Goal: Task Accomplishment & Management: Use online tool/utility

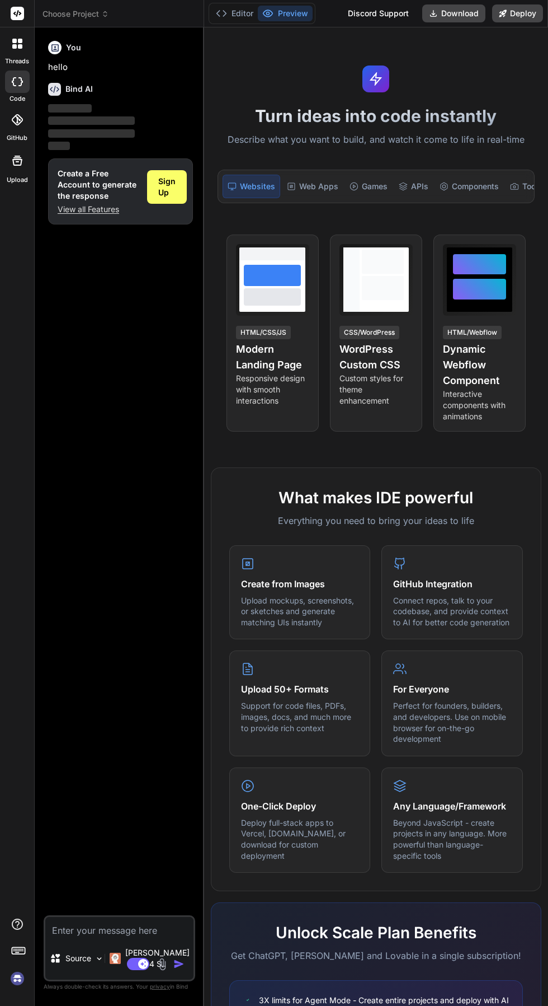
scroll to position [158, 0]
type textarea "x"
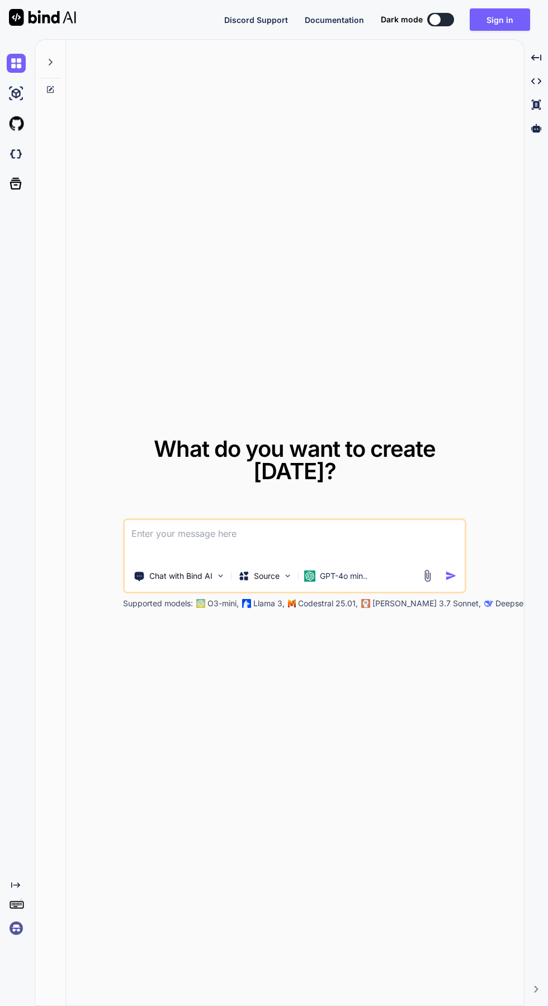
click at [499, 24] on button "Sign in" at bounding box center [500, 19] width 60 height 22
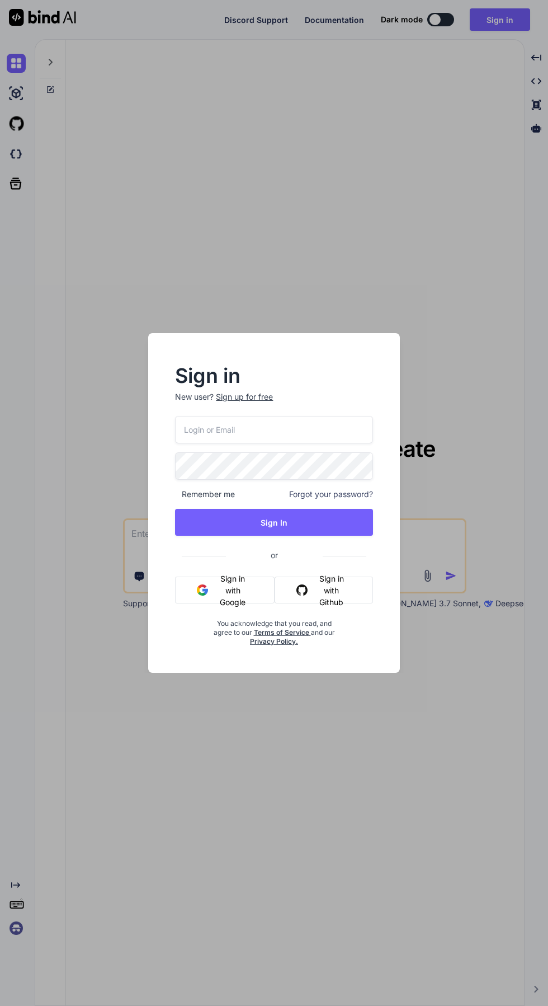
click at [258, 397] on div "Sign up for free" at bounding box center [244, 396] width 57 height 11
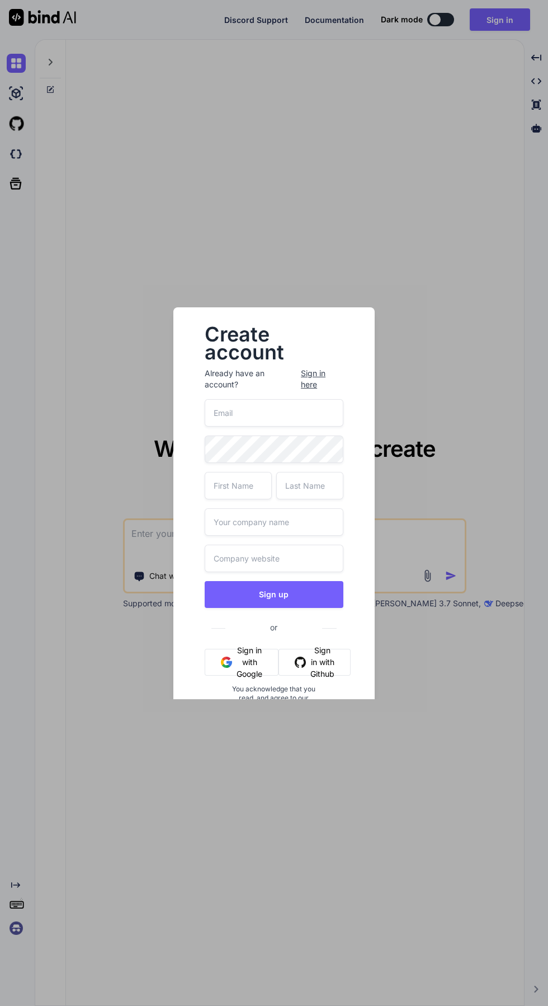
click at [310, 412] on input "email" at bounding box center [274, 412] width 138 height 27
type textarea "x"
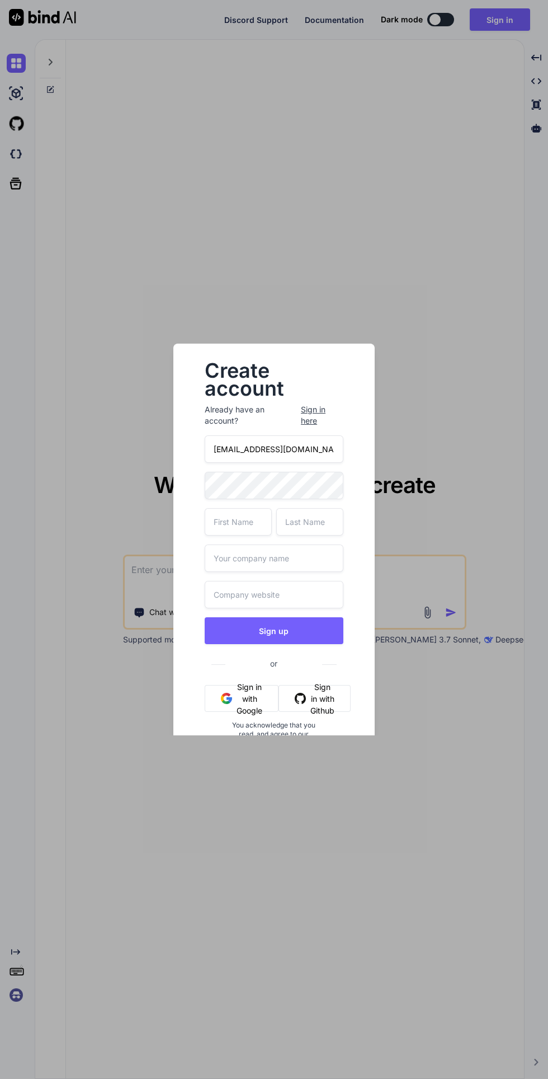
type input "yuyuyayayeye@atomicmail.io"
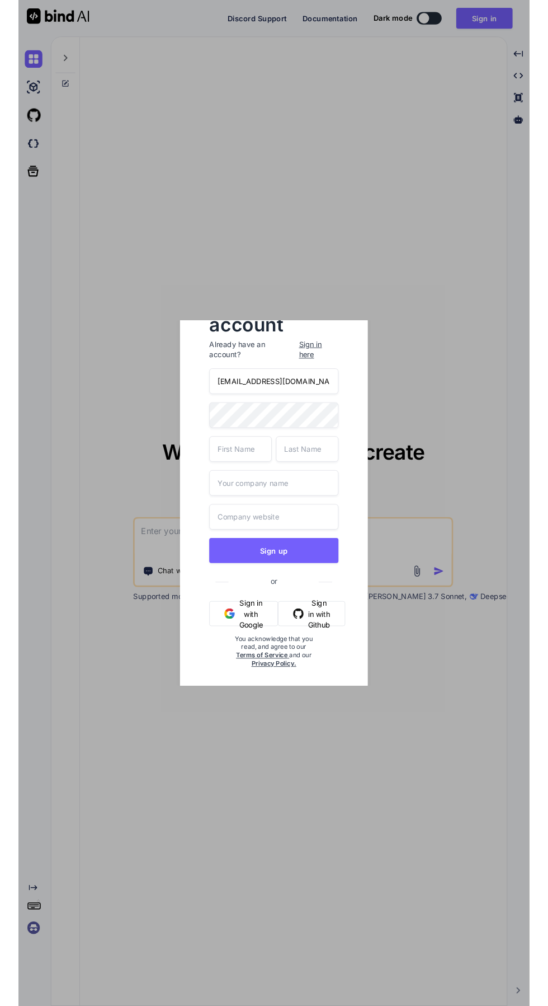
scroll to position [49, 0]
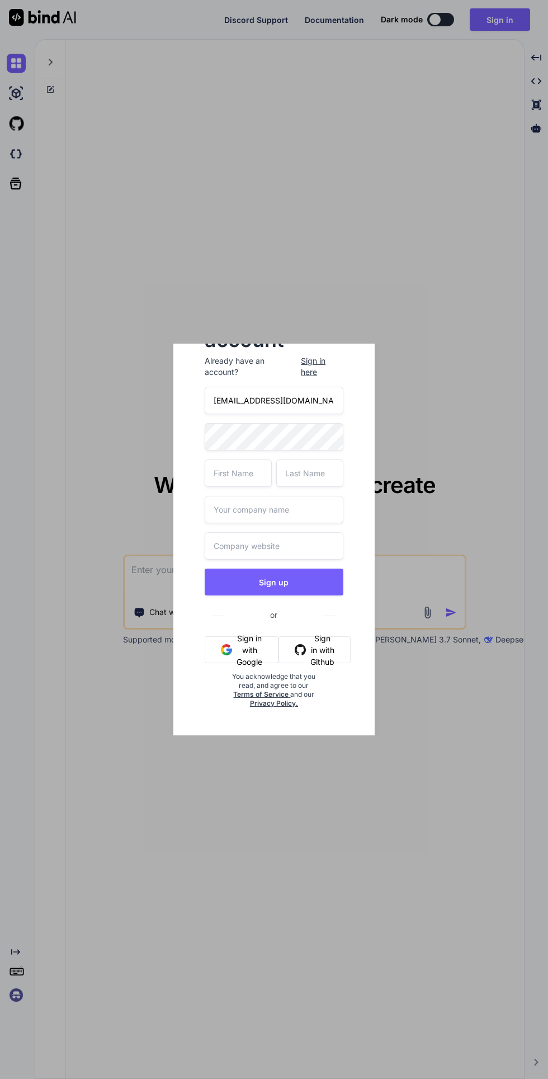
click at [252, 473] on input "text" at bounding box center [238, 472] width 67 height 27
type textarea "x"
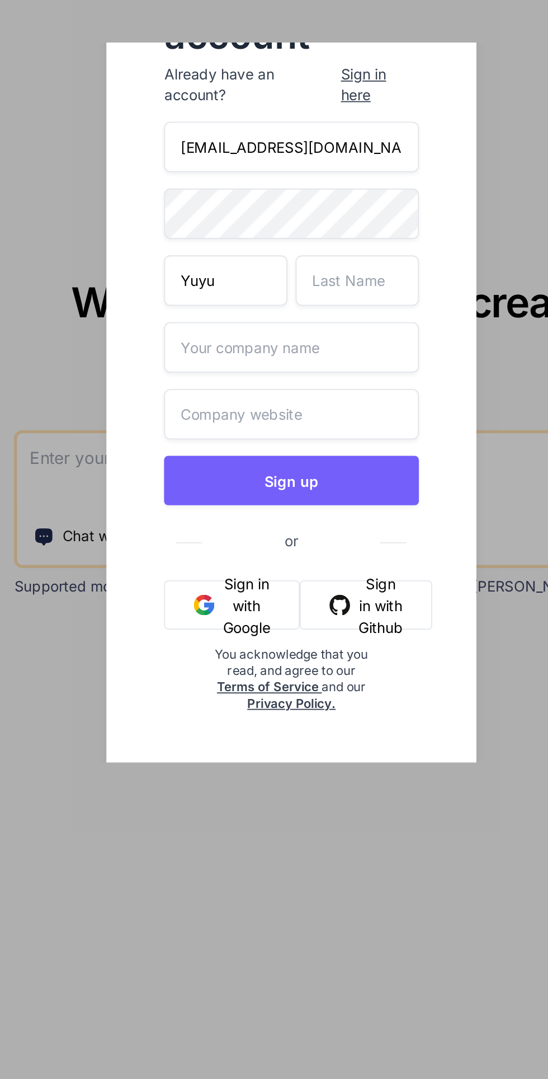
type input "Yuyu"
click at [316, 475] on input "text" at bounding box center [309, 472] width 67 height 27
type textarea "x"
type input "Yayayeye"
click at [308, 510] on input "text" at bounding box center [274, 509] width 138 height 27
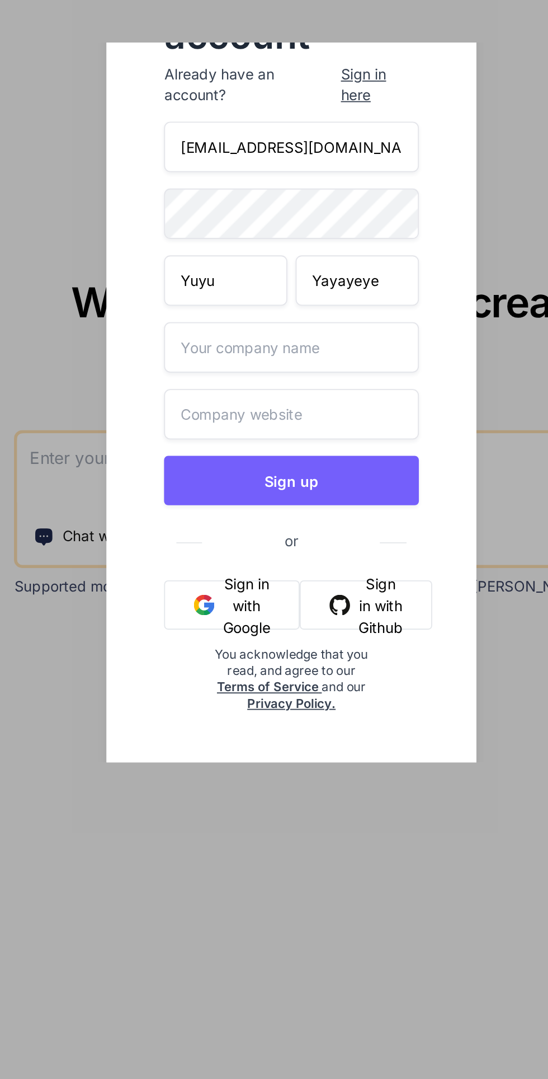
type textarea "x"
type input "Yuyu"
click at [288, 543] on input "text" at bounding box center [274, 545] width 138 height 27
type textarea "x"
type input "Yuyu"
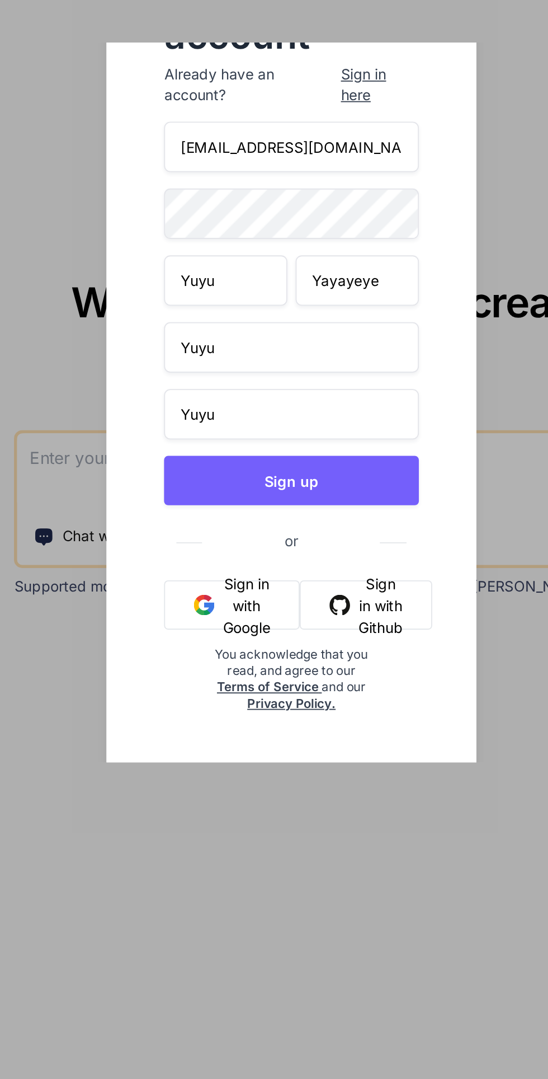
click at [317, 579] on button "Sign up" at bounding box center [274, 582] width 138 height 27
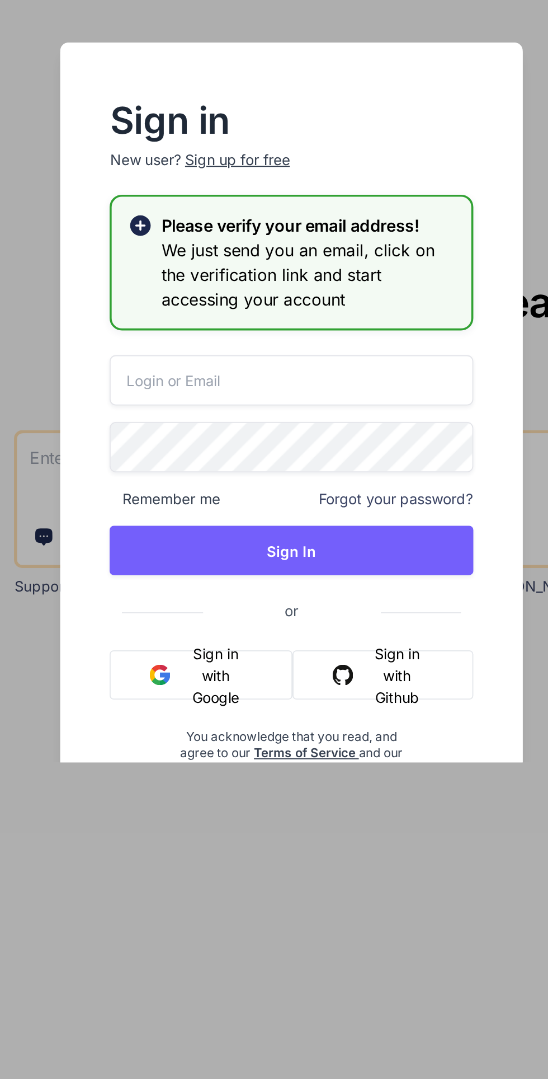
type textarea "x"
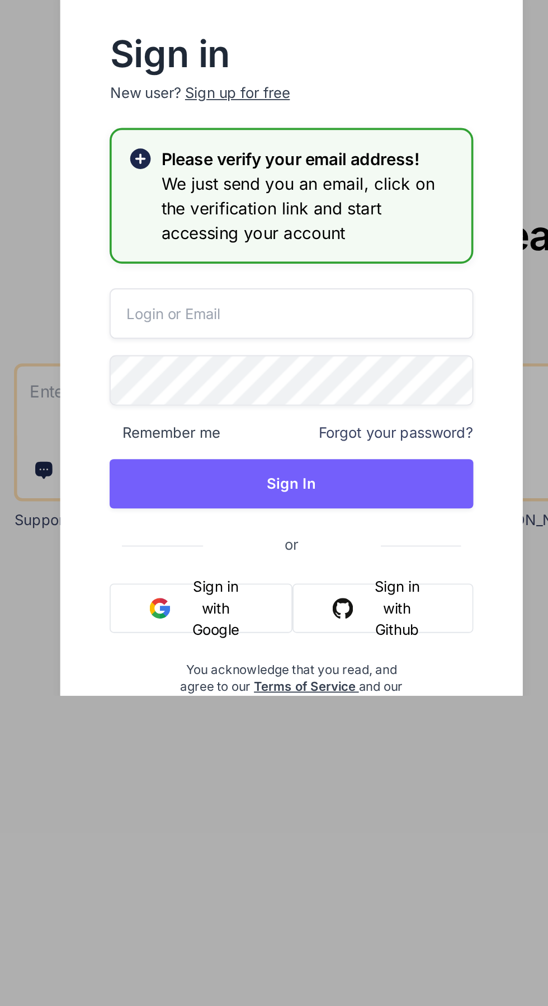
paste input "yuyuyayayeye@atomicmail.io"
type input "yuyuyayayeye@atomicmail.io"
click at [226, 585] on button "Sign In" at bounding box center [274, 583] width 198 height 27
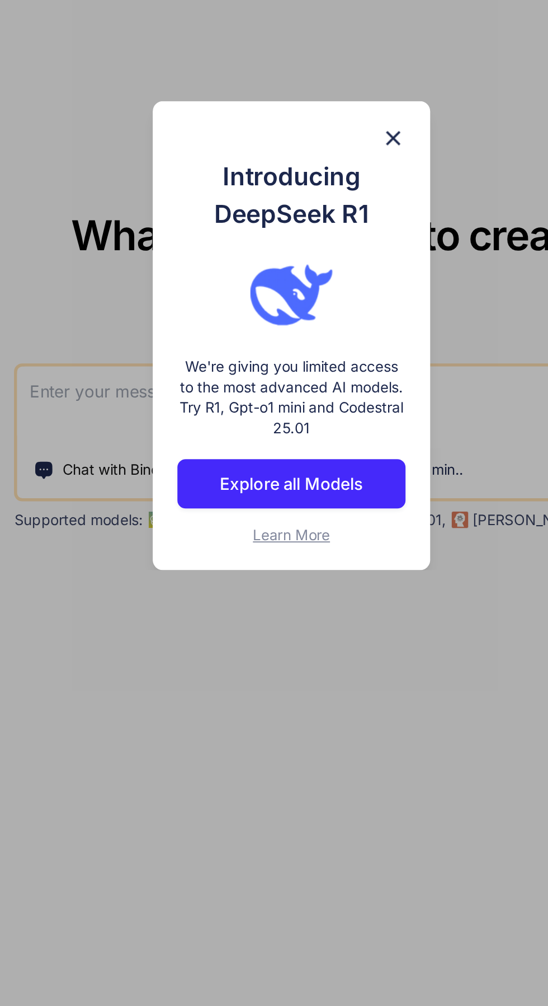
click at [325, 400] on img at bounding box center [329, 395] width 13 height 13
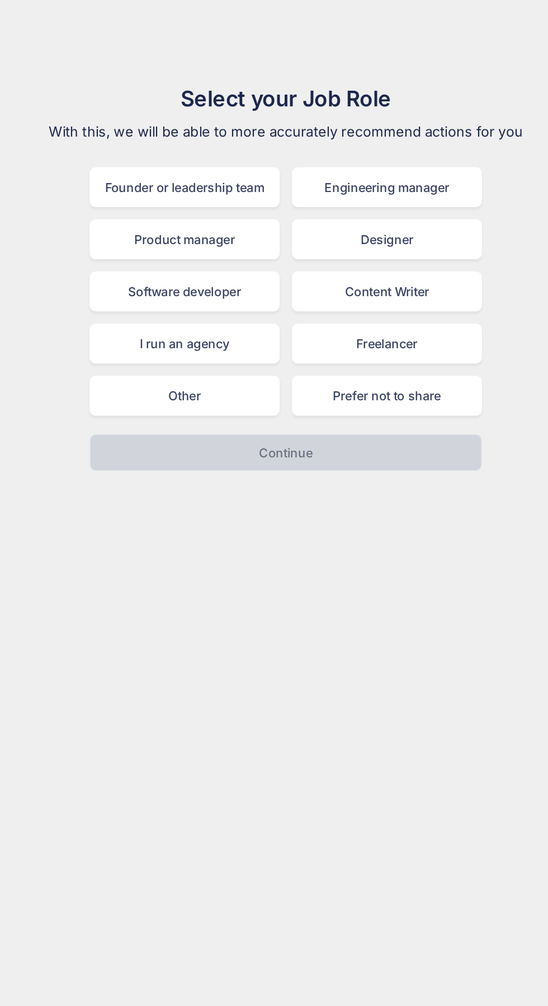
click at [372, 256] on div "Freelancer" at bounding box center [348, 250] width 139 height 29
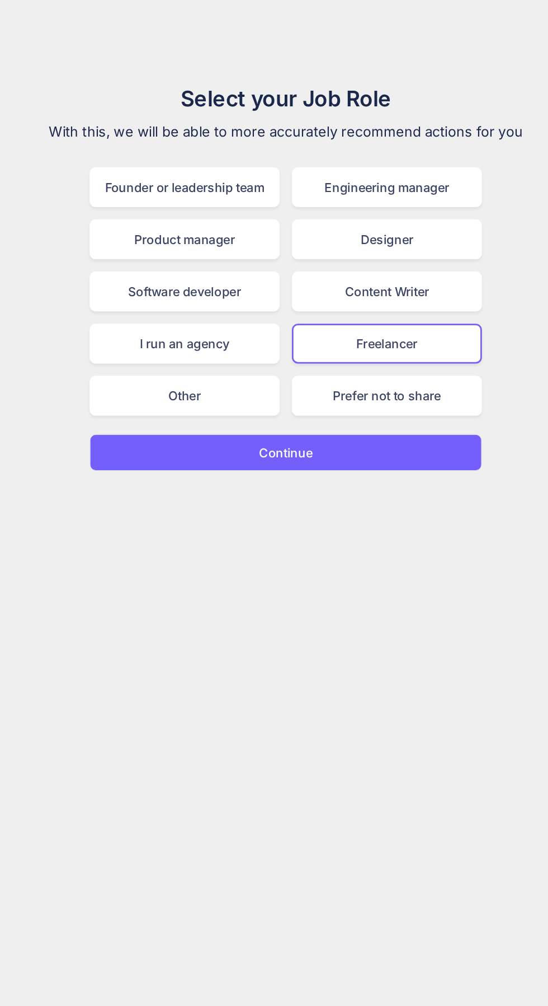
click at [365, 338] on button "Continue" at bounding box center [274, 330] width 287 height 27
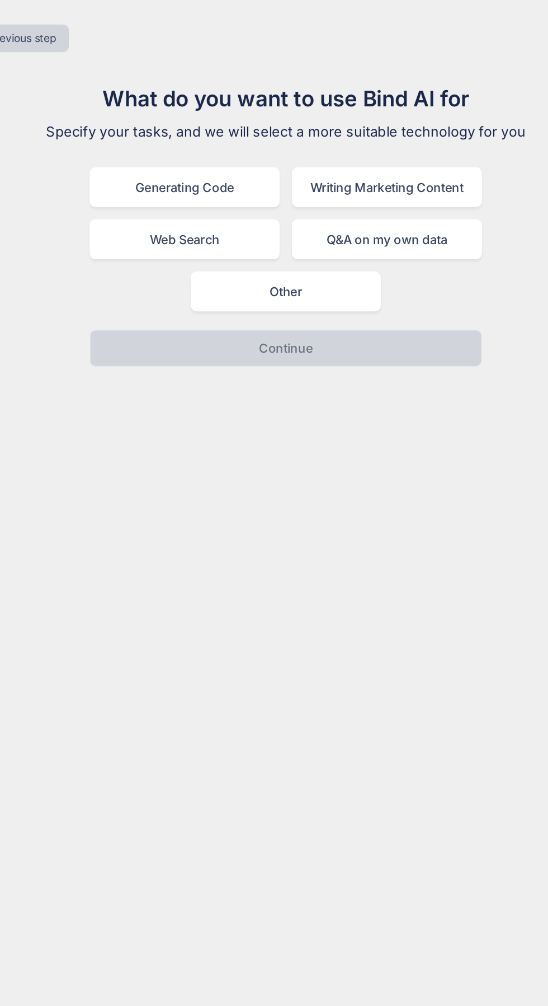
click at [170, 123] on div "Generating Code" at bounding box center [200, 136] width 139 height 29
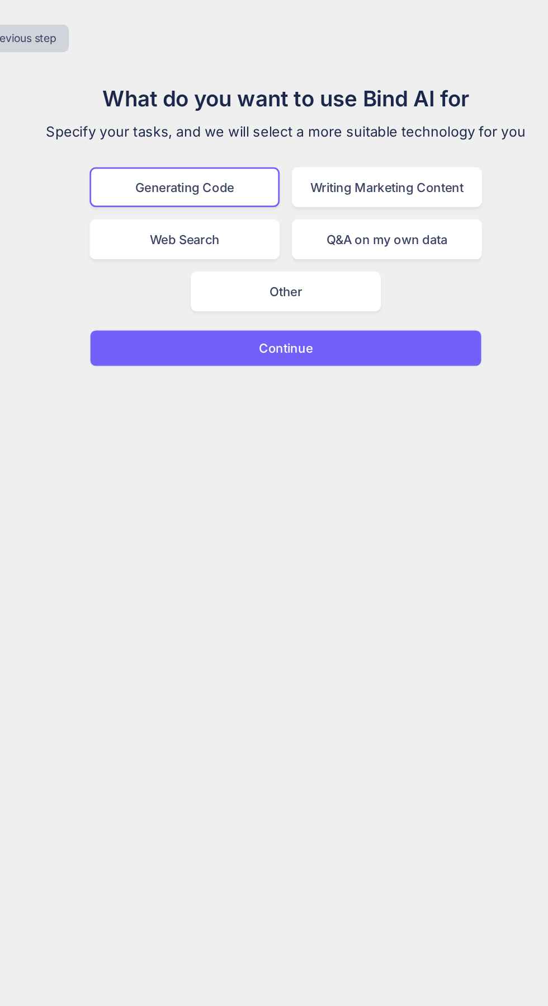
click at [389, 262] on button "Continue" at bounding box center [274, 254] width 287 height 27
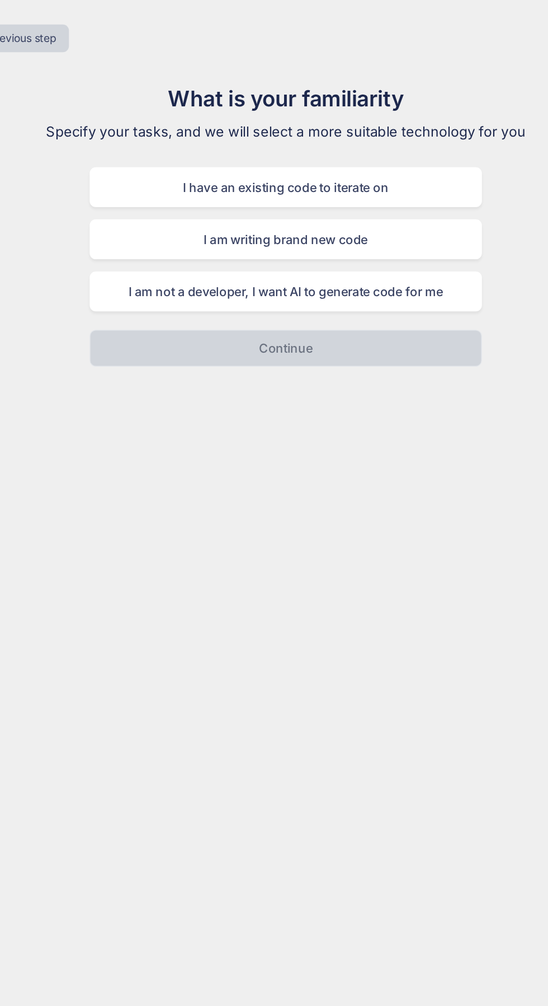
click at [155, 216] on div "I am not a developer, I want AI to generate code for me" at bounding box center [274, 212] width 287 height 29
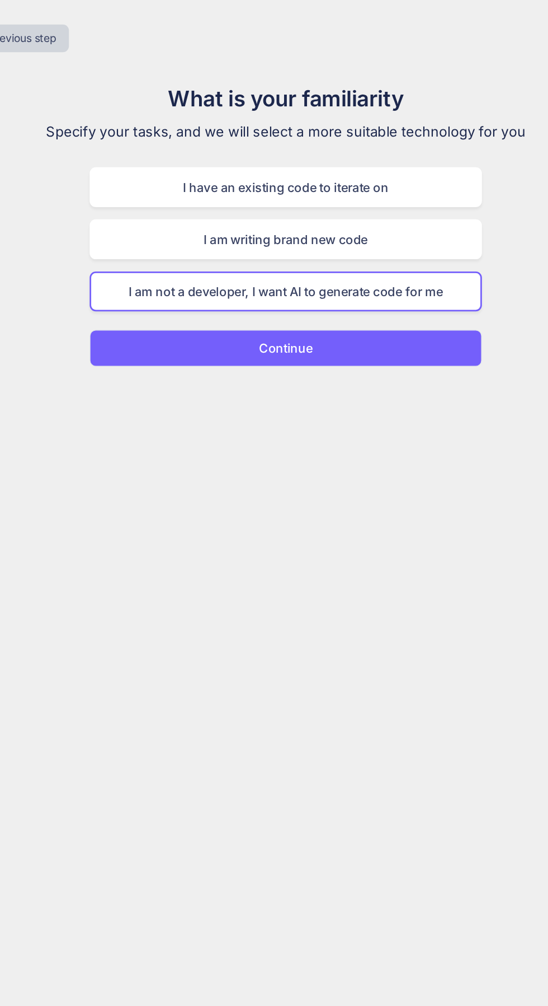
click at [388, 265] on button "Continue" at bounding box center [274, 254] width 287 height 27
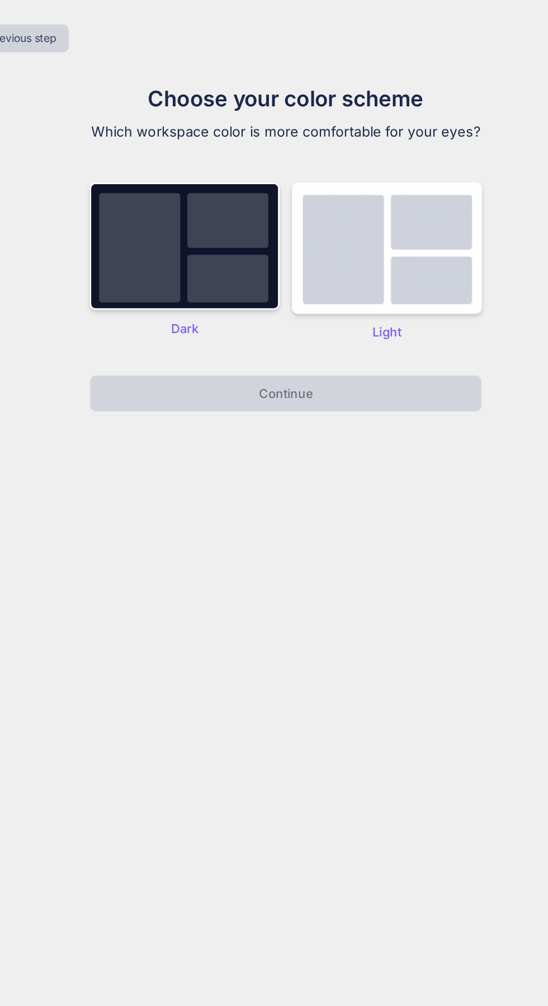
click at [177, 201] on img at bounding box center [200, 179] width 139 height 93
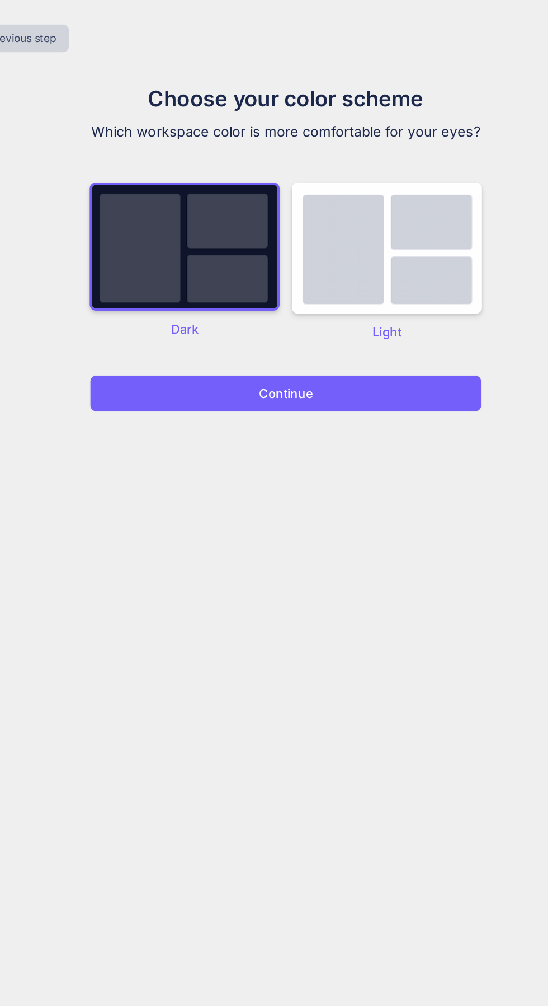
click at [375, 294] on button "Continue" at bounding box center [274, 287] width 287 height 27
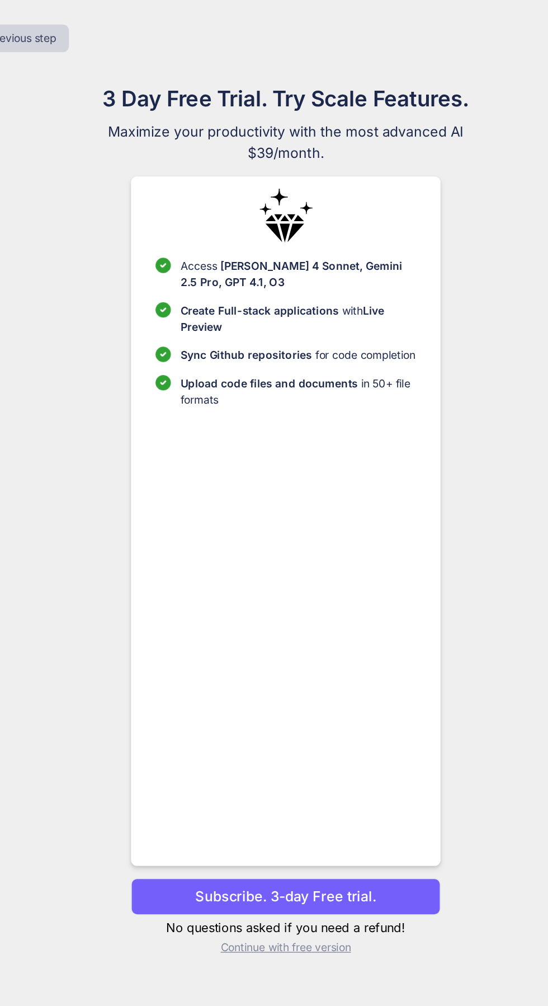
click at [242, 697] on p "Continue with free version" at bounding box center [274, 690] width 226 height 11
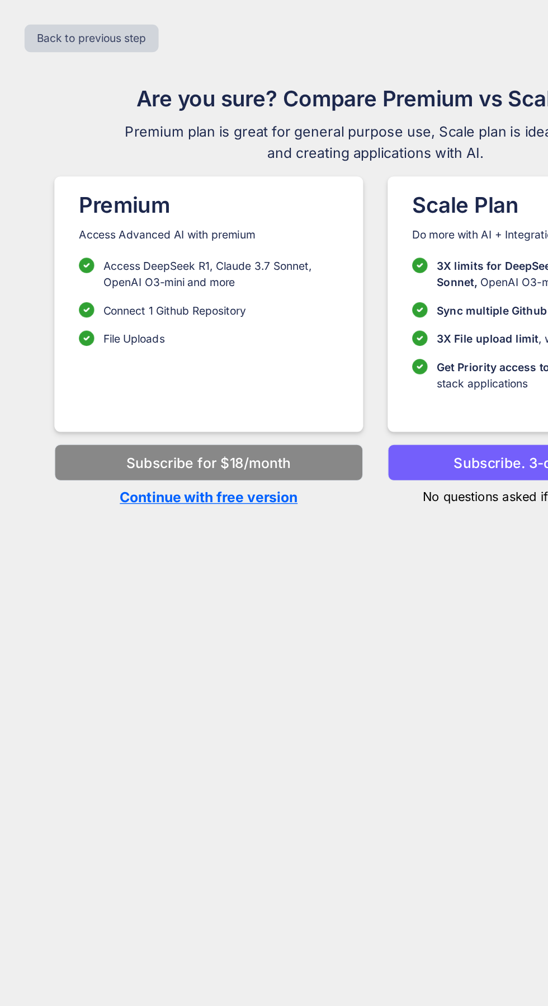
click at [130, 364] on p "Continue with free version" at bounding box center [153, 362] width 226 height 15
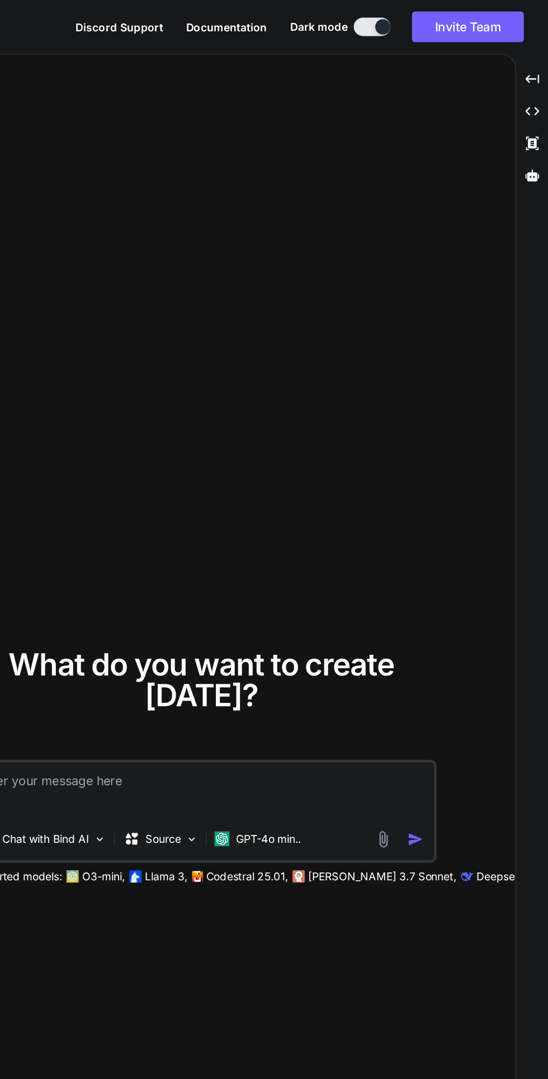
click at [482, 24] on button "Invite Team" at bounding box center [490, 19] width 82 height 22
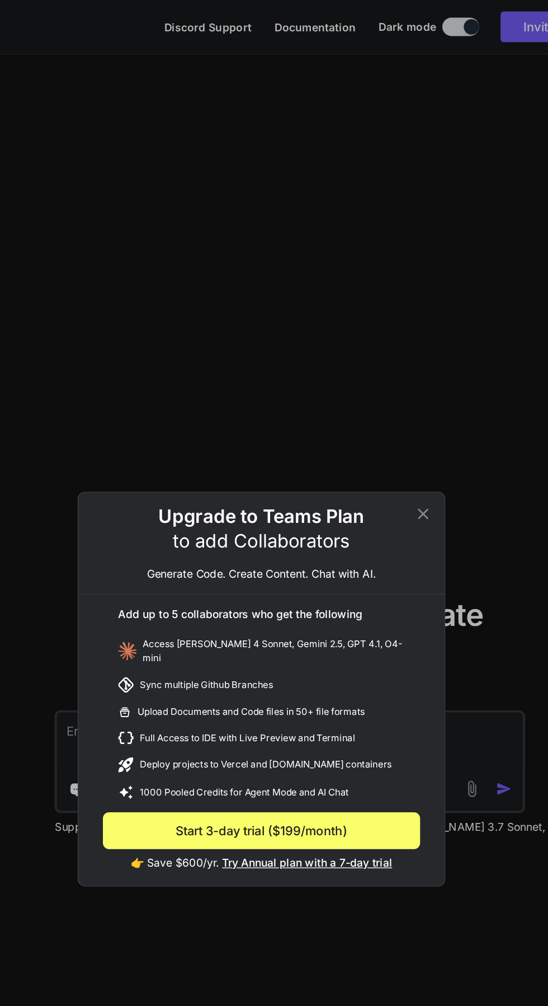
click at [206, 194] on div "Upgrade to Teams Plan to add Collaborators Generate Code. Create Content. Chat …" at bounding box center [274, 503] width 548 height 1006
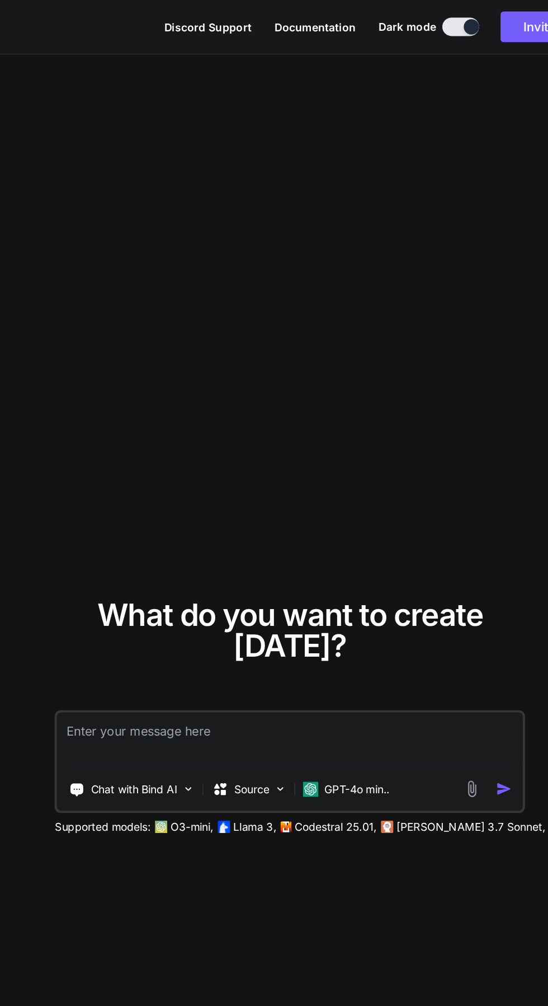
click at [170, 581] on p "Chat with Bind AI" at bounding box center [180, 575] width 63 height 11
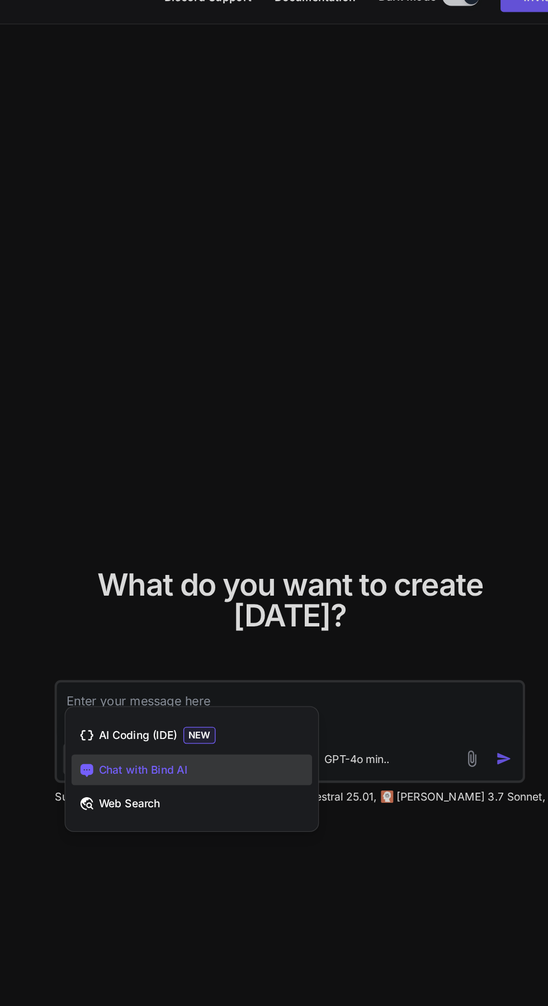
click at [158, 570] on div "AI Coding (IDE) NEW" at bounding box center [223, 559] width 176 height 24
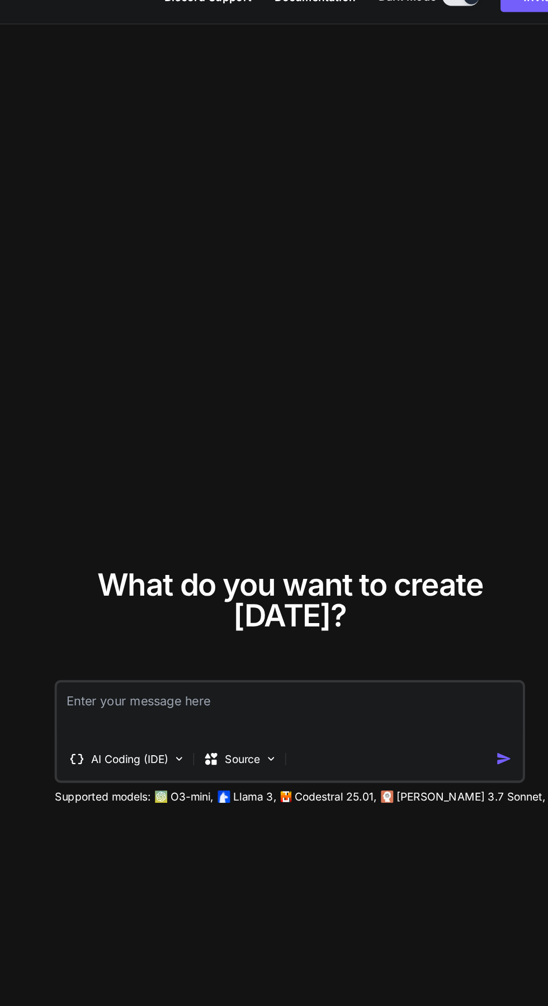
click at [169, 581] on p "AI Coding (IDE)" at bounding box center [177, 575] width 57 height 11
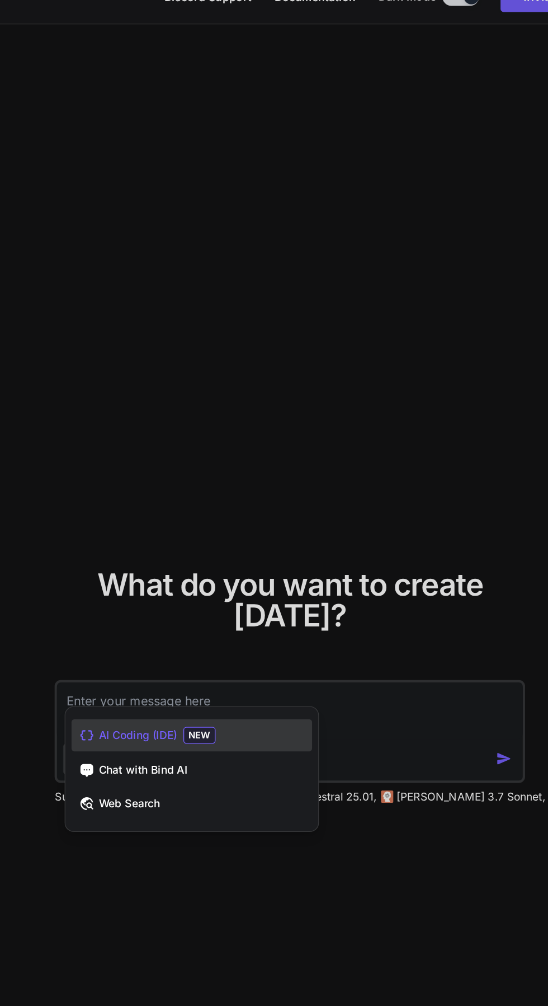
click at [146, 589] on icon at bounding box center [146, 583] width 11 height 11
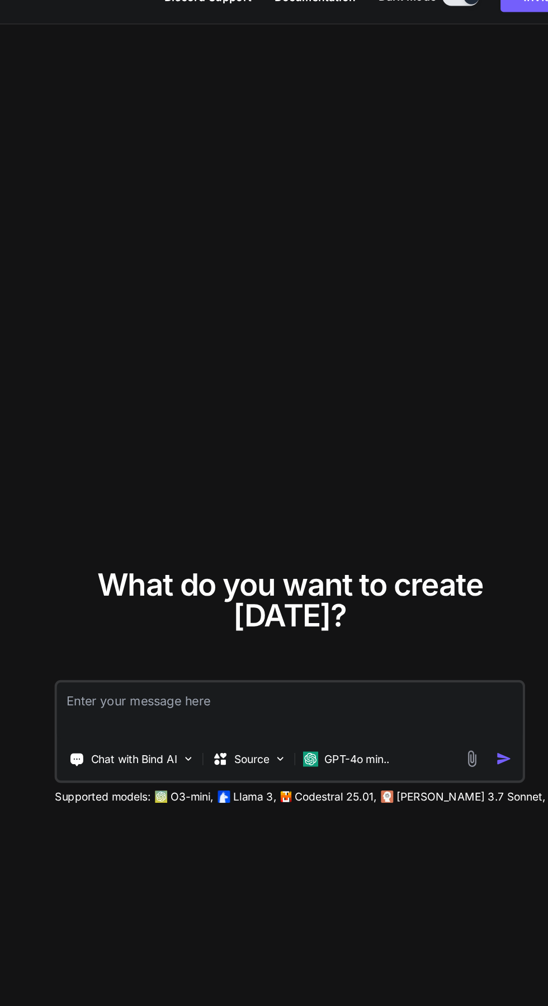
click at [269, 581] on p "Source" at bounding box center [267, 575] width 26 height 11
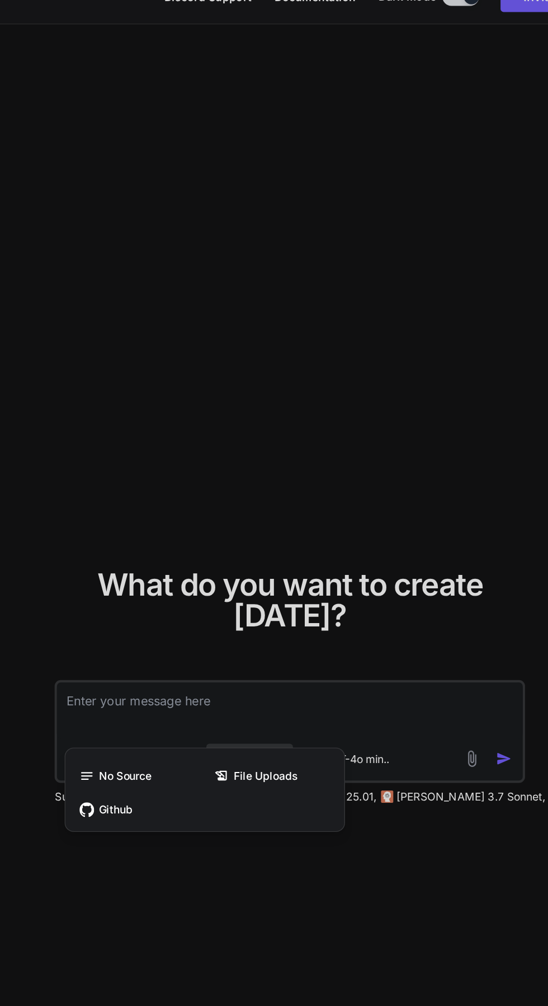
click at [262, 594] on span "File Uploads" at bounding box center [277, 588] width 47 height 11
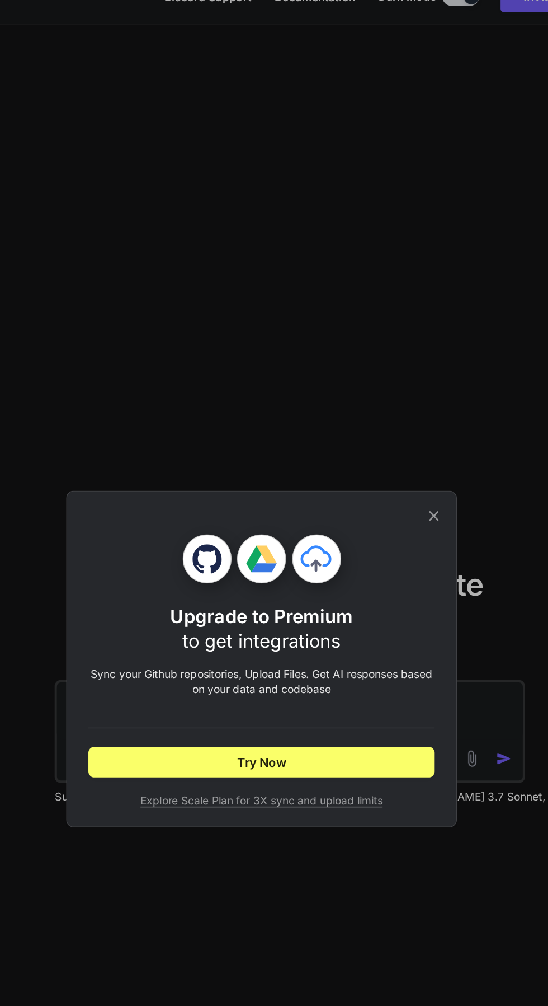
click at [400, 402] on icon at bounding box center [400, 398] width 7 height 7
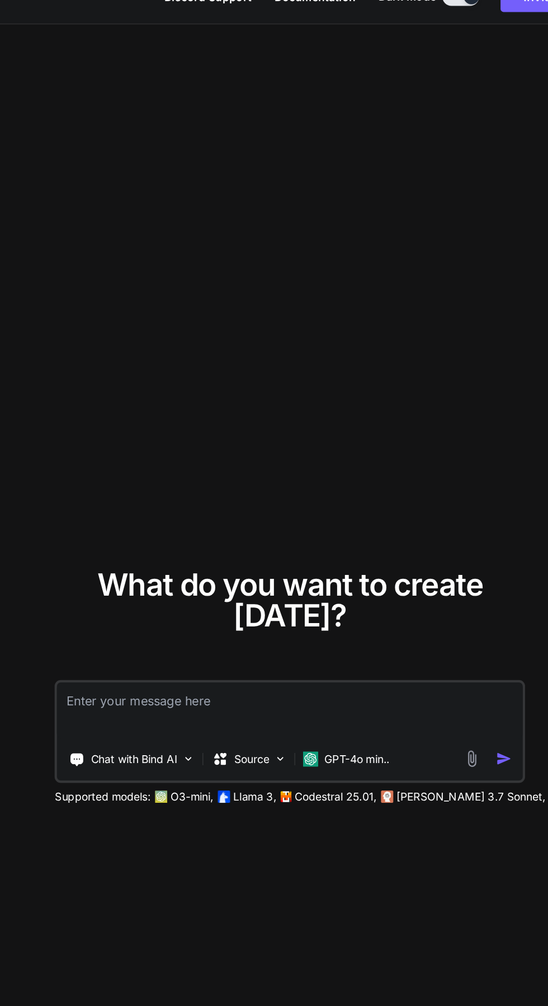
click at [263, 581] on p "Source" at bounding box center [267, 575] width 26 height 11
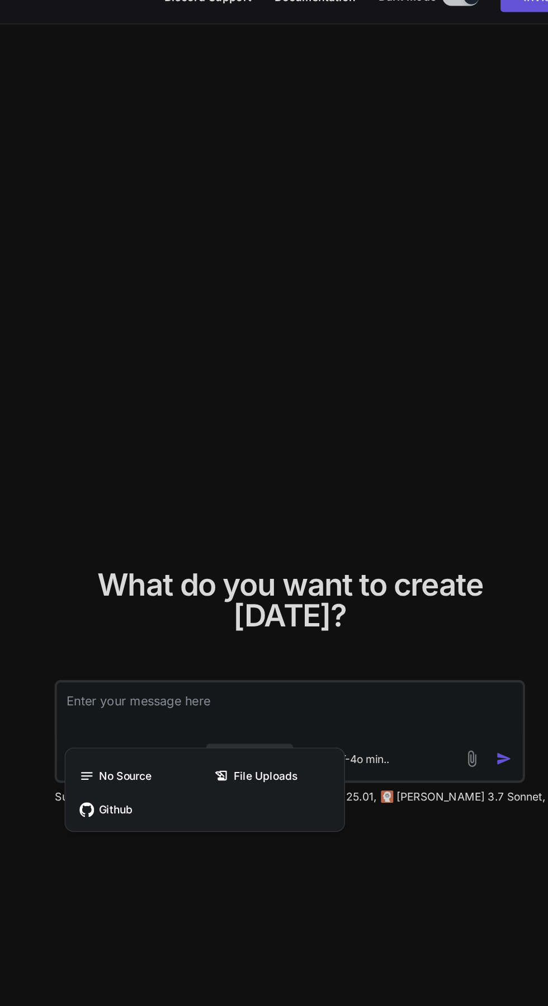
click at [151, 599] on div "No Source" at bounding box center [183, 588] width 96 height 22
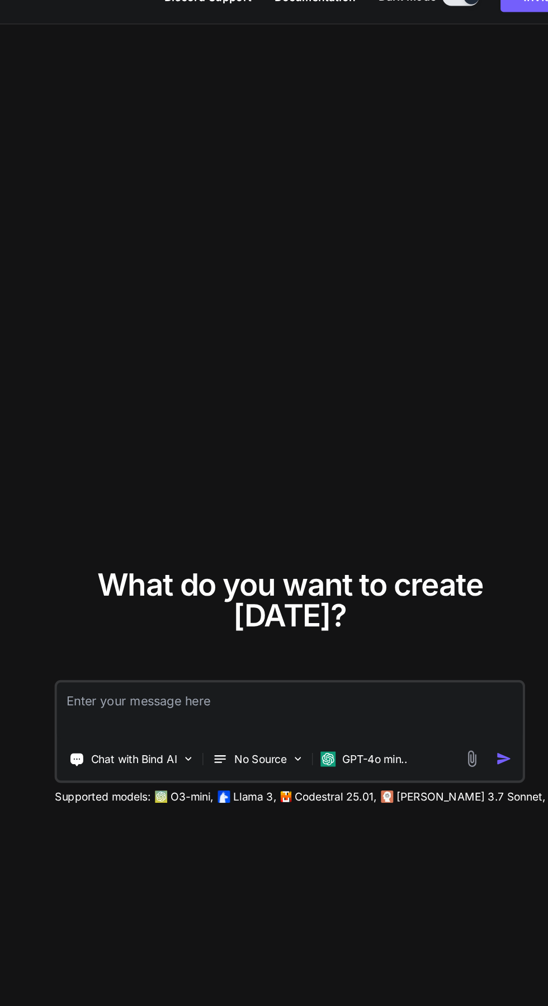
click at [266, 581] on p "No Source" at bounding box center [273, 575] width 39 height 11
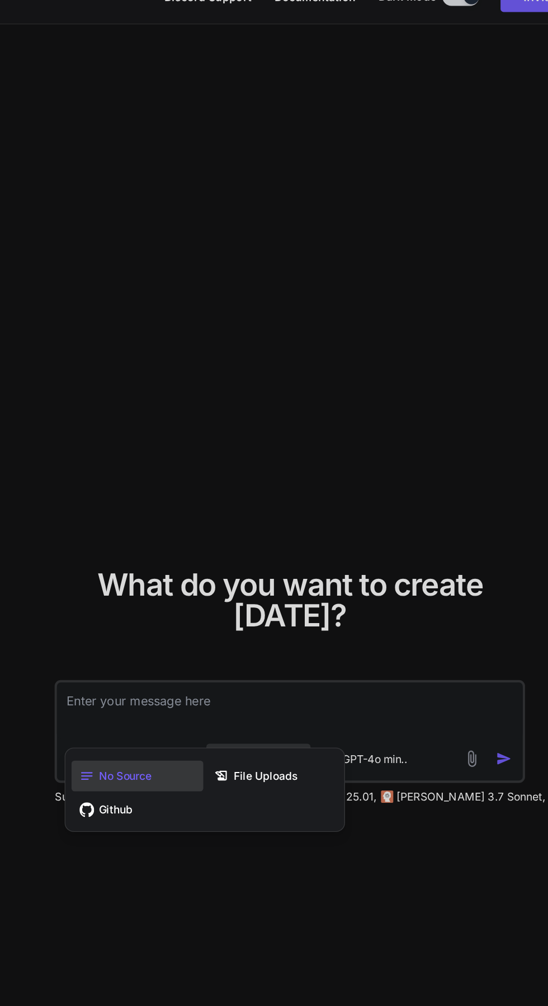
click at [146, 594] on icon at bounding box center [146, 588] width 11 height 11
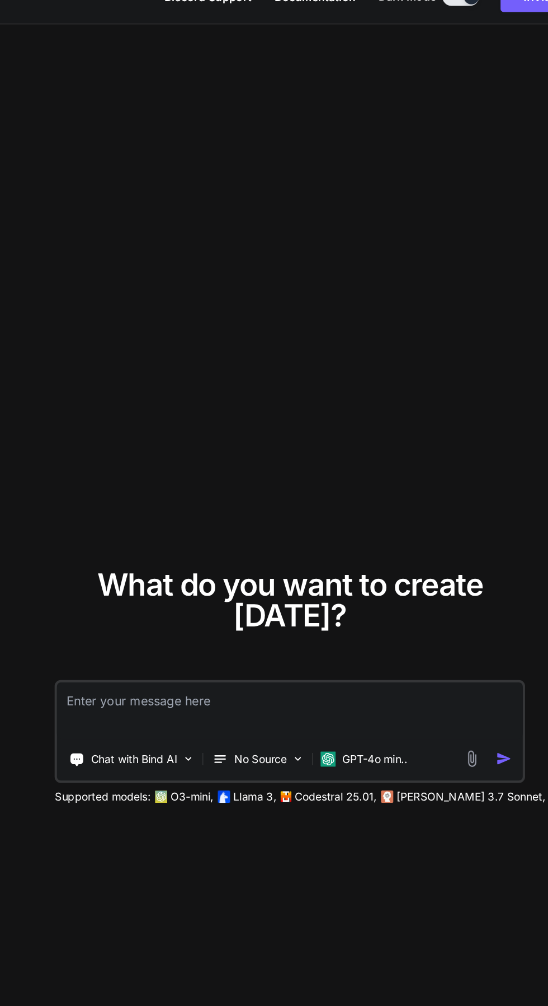
click at [266, 561] on textarea at bounding box center [295, 540] width 340 height 41
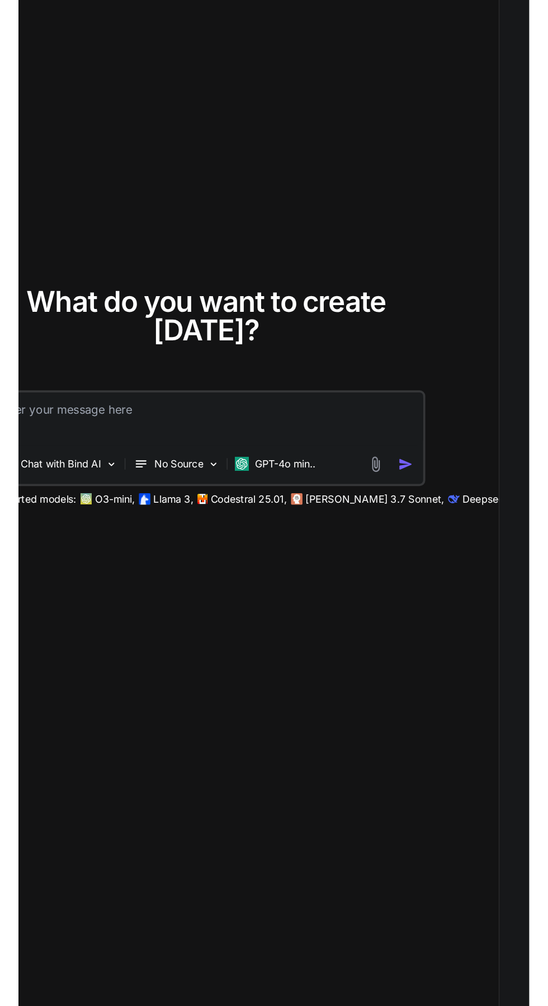
scroll to position [84, 0]
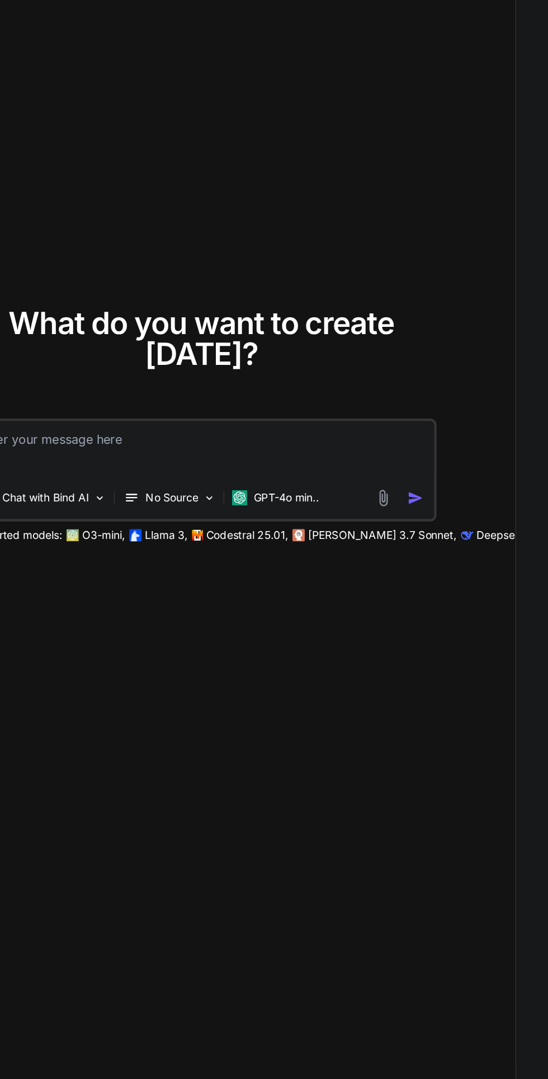
click at [262, 607] on p "No Source" at bounding box center [273, 612] width 39 height 11
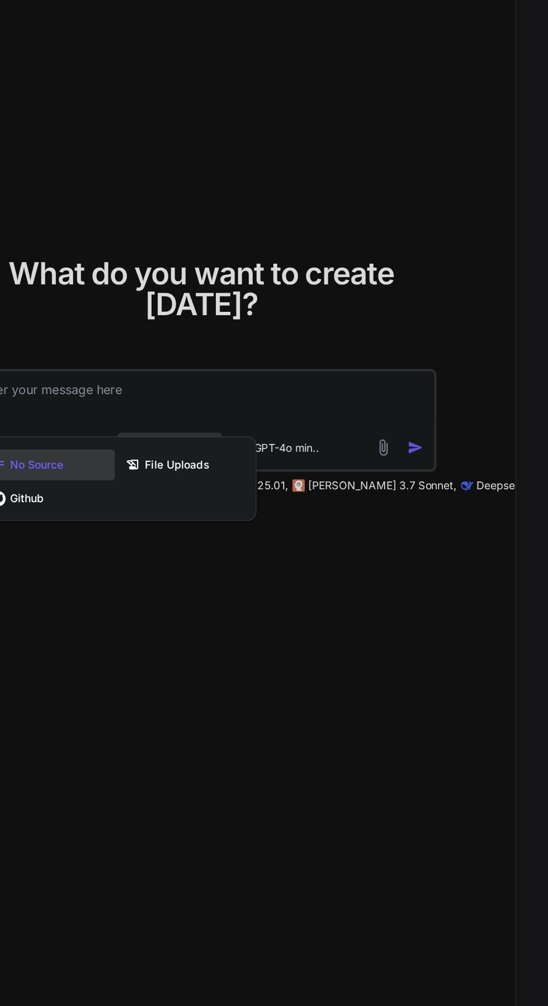
click at [273, 594] on span "File Uploads" at bounding box center [277, 588] width 47 height 11
type textarea "x"
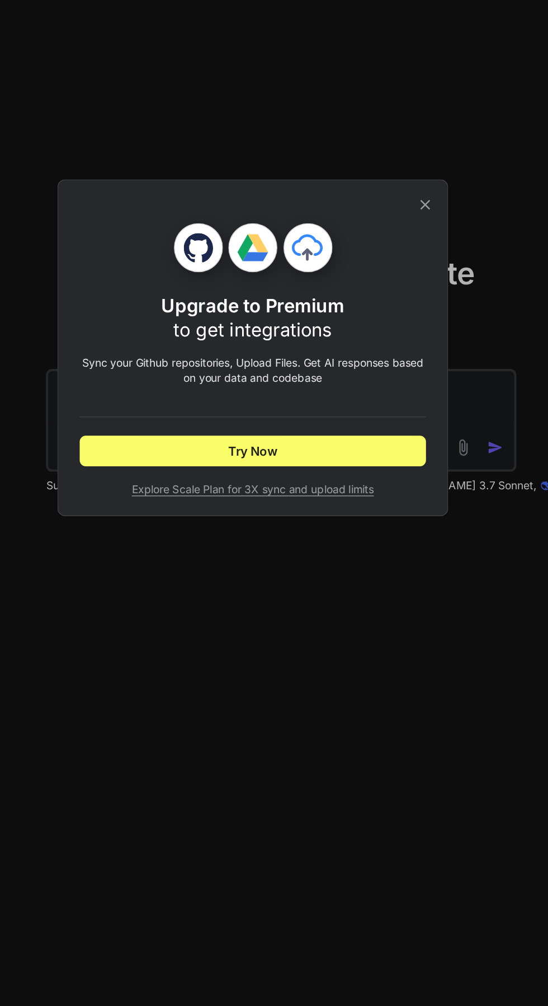
click at [217, 707] on div "Upgrade to Premium to get integrations Sync your Github repositories, Upload Fi…" at bounding box center [274, 503] width 548 height 1006
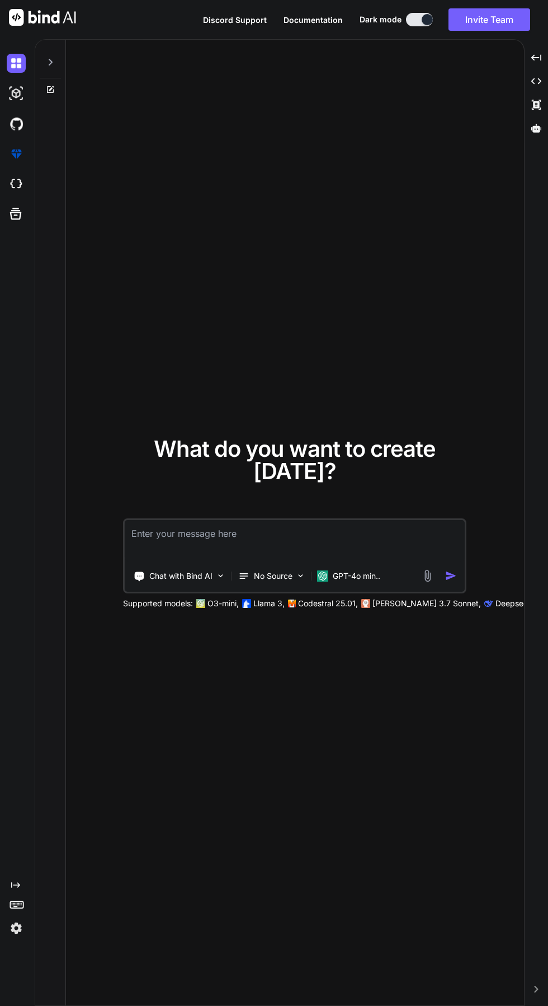
click at [16, 887] on icon at bounding box center [15, 885] width 9 height 6
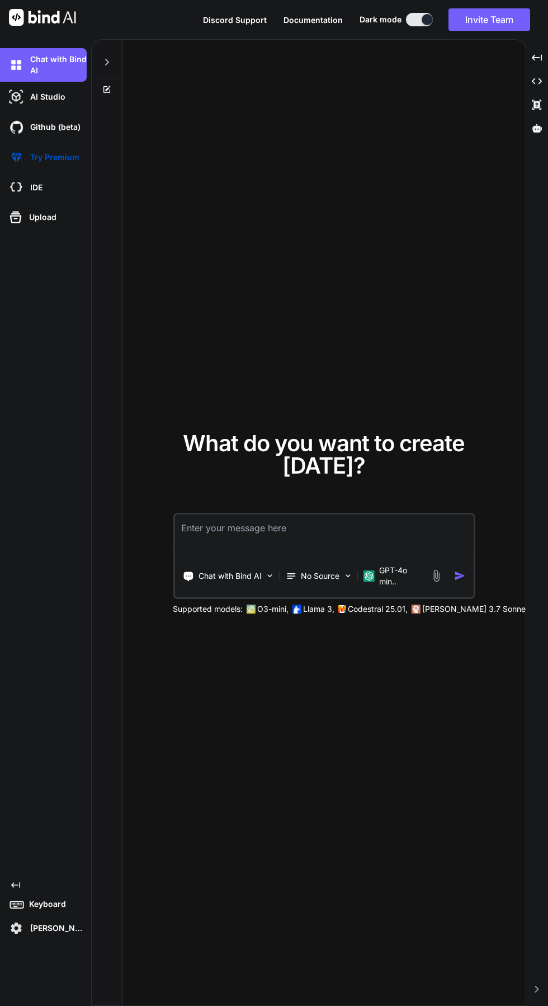
click at [22, 178] on img at bounding box center [16, 187] width 19 height 19
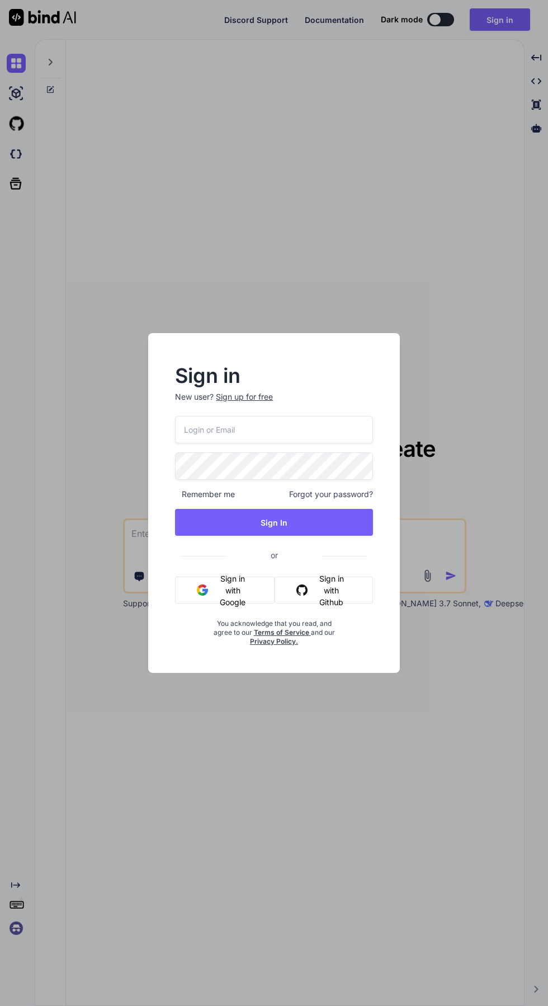
type textarea "x"
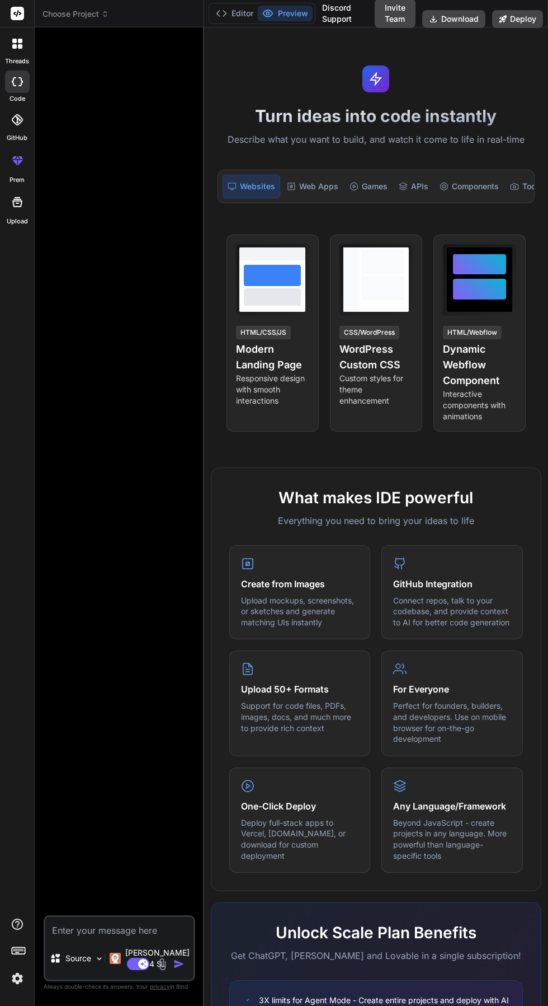
click at [392, 7] on button "Invite Team" at bounding box center [395, 13] width 41 height 29
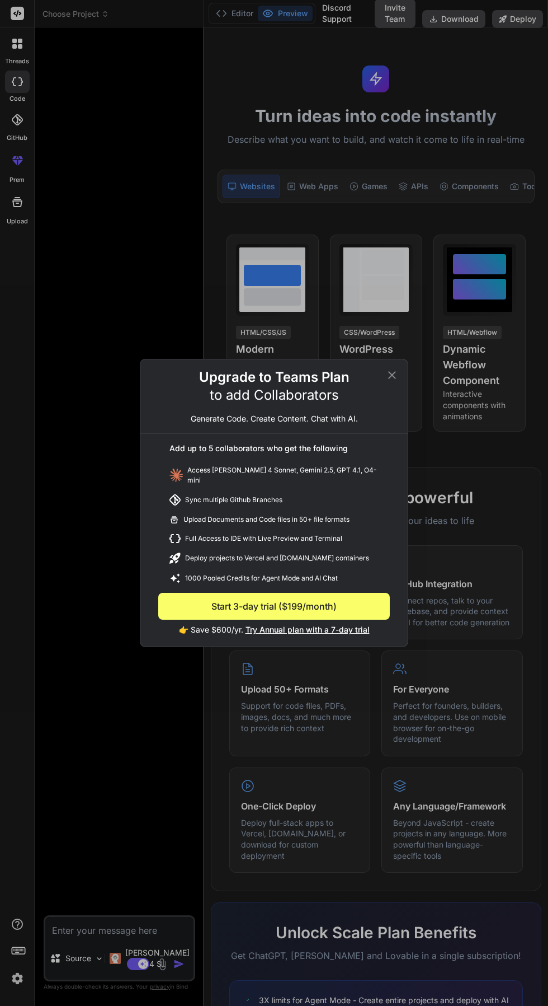
click at [392, 378] on icon at bounding box center [392, 375] width 8 height 8
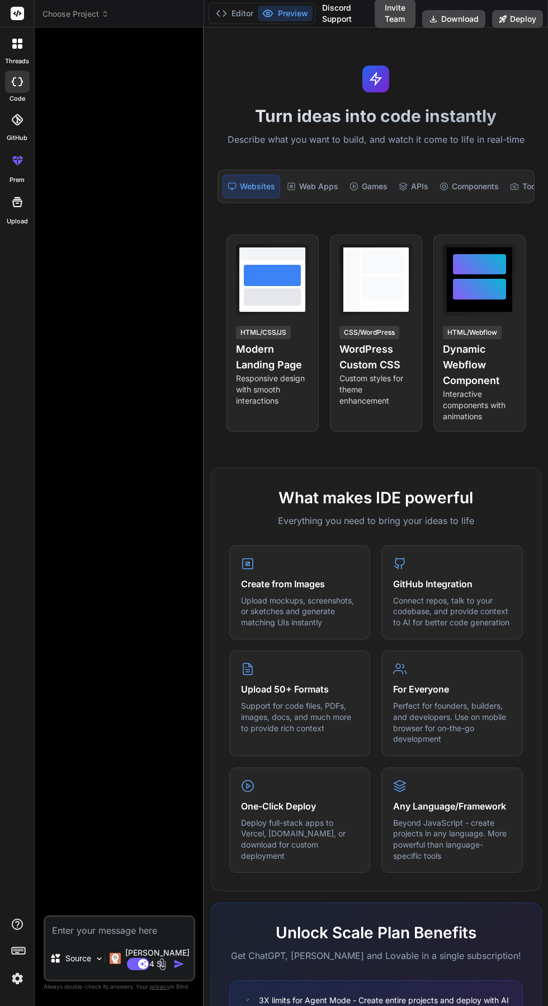
click at [97, 937] on textarea at bounding box center [119, 927] width 148 height 20
type textarea "x"
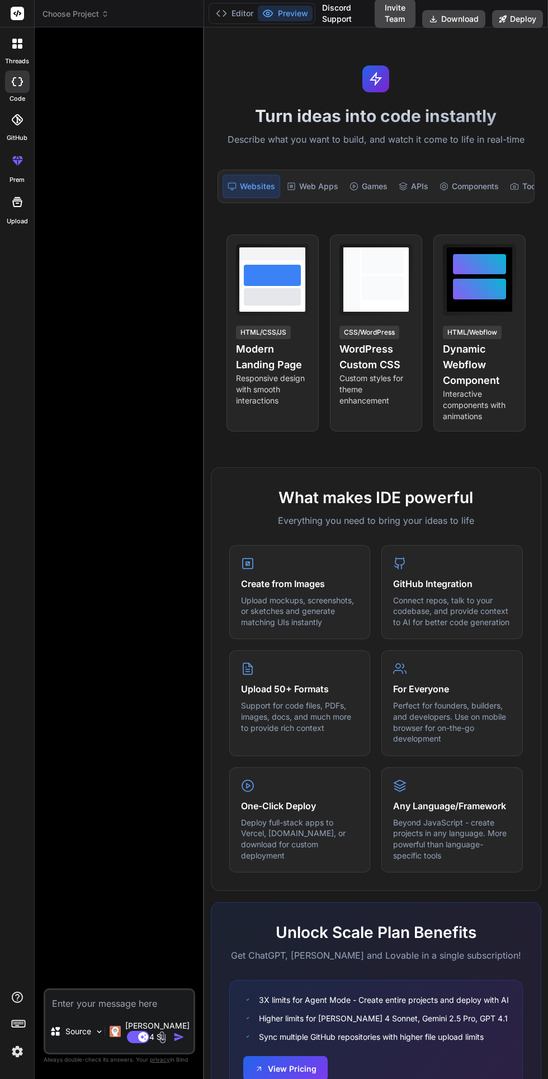
scroll to position [79, 0]
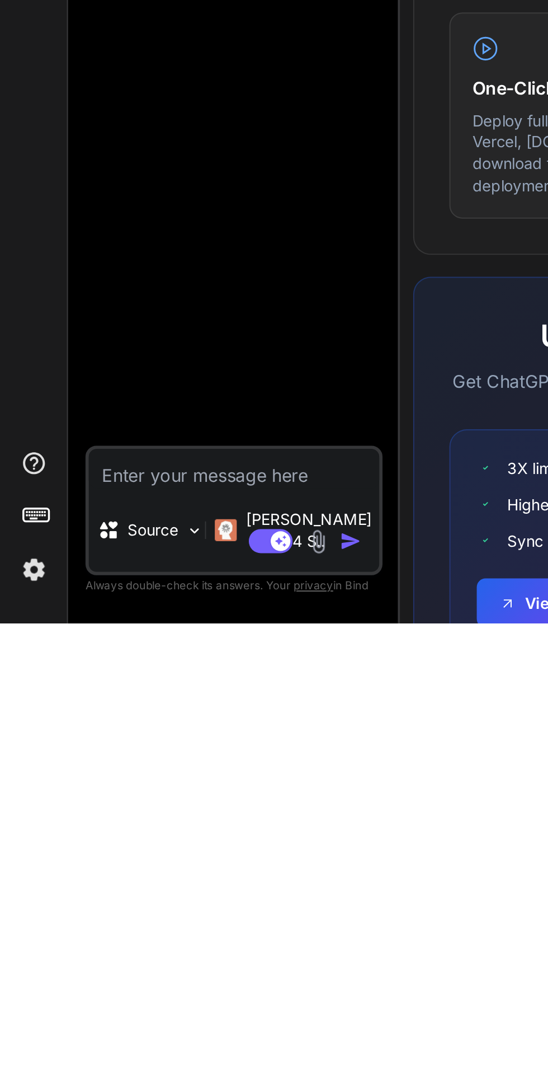
type textarea "B"
type textarea "x"
type textarea "Bu"
type textarea "x"
type textarea "Buat"
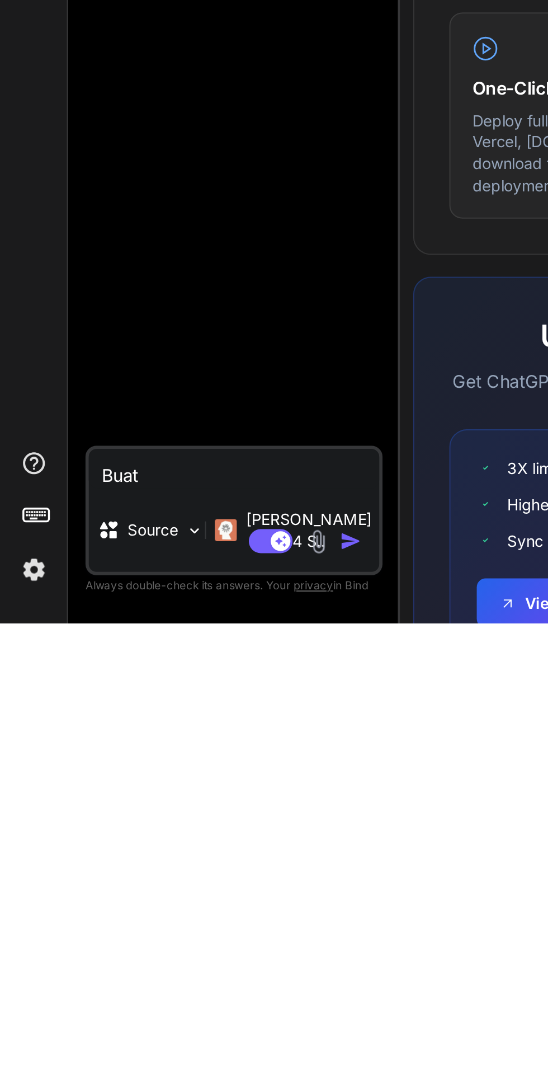
type textarea "x"
type textarea "Buat aplikasi"
type textarea "x"
type textarea "Buat aplikasi c"
type textarea "x"
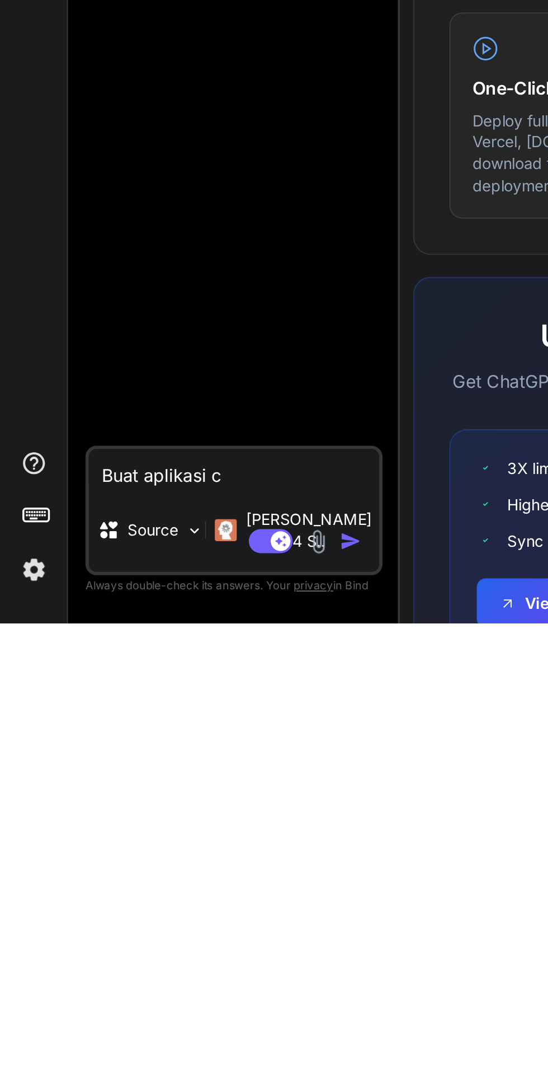
type textarea "Buat aplikasi ca"
type textarea "x"
type textarea "Buat aplikasi cat"
type textarea "x"
type textarea "Buat aplikasi cata"
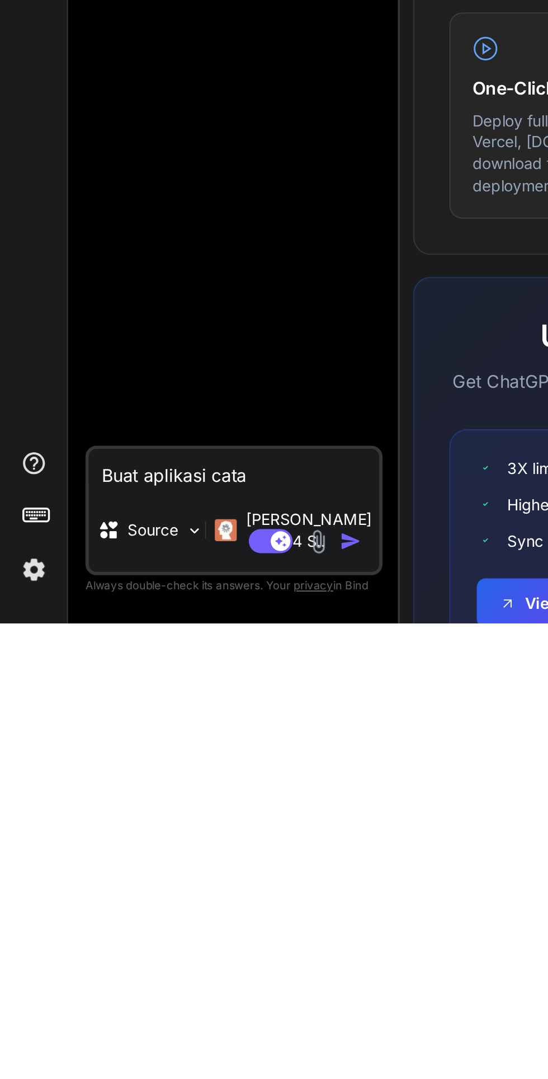
type textarea "x"
type textarea "Buat aplikasi catatan"
type textarea "x"
type textarea "Buat aplikasi catatan untuk"
type textarea "x"
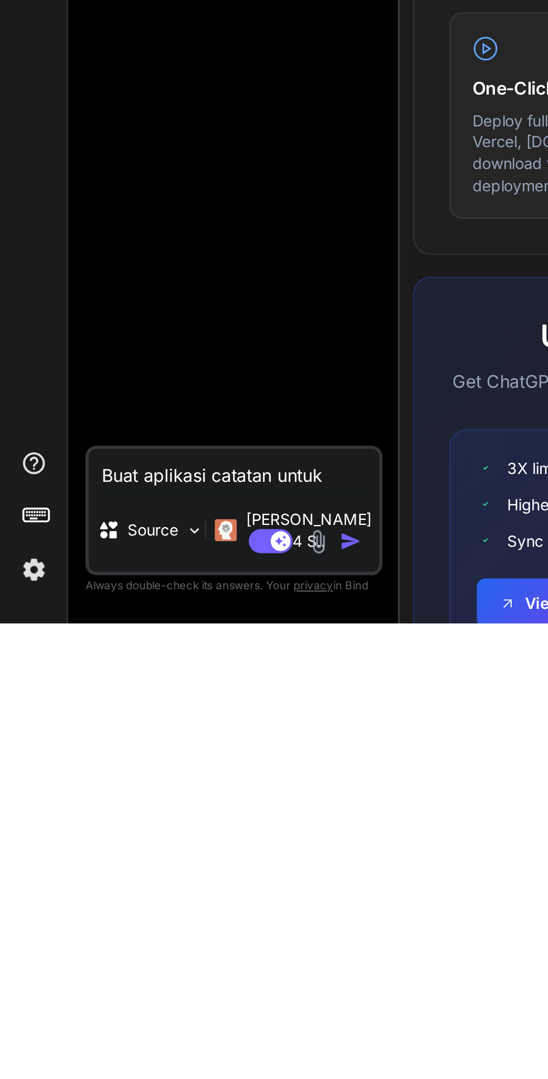
type textarea "Buat aplikasi catatan untuk gym"
type textarea "x"
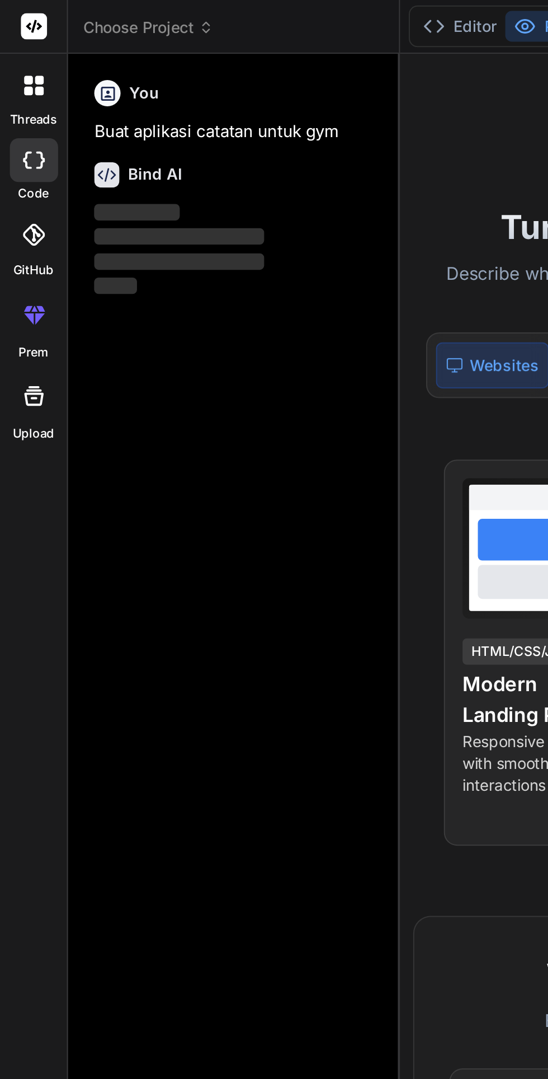
scroll to position [36, 0]
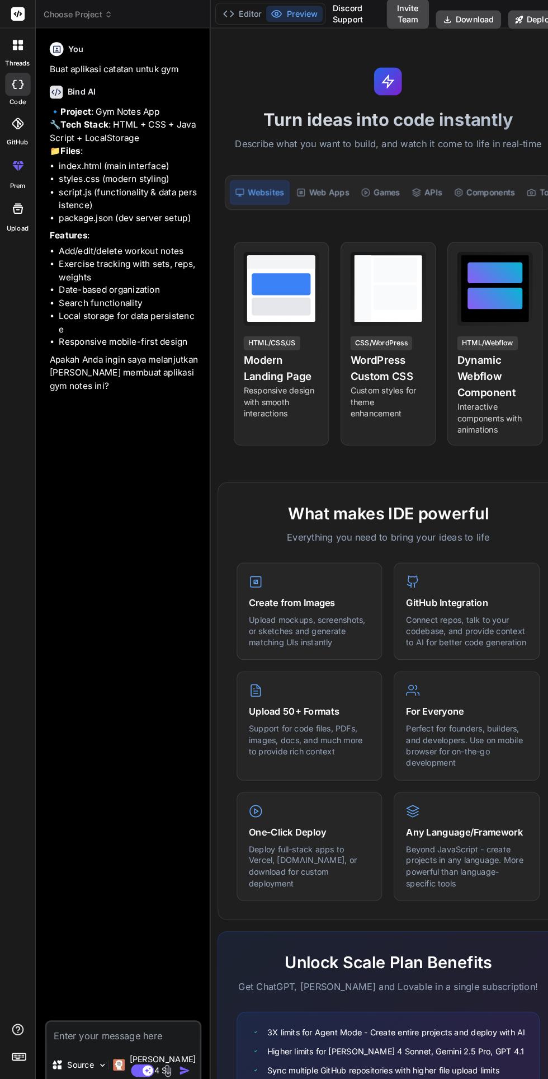
type textarea "x"
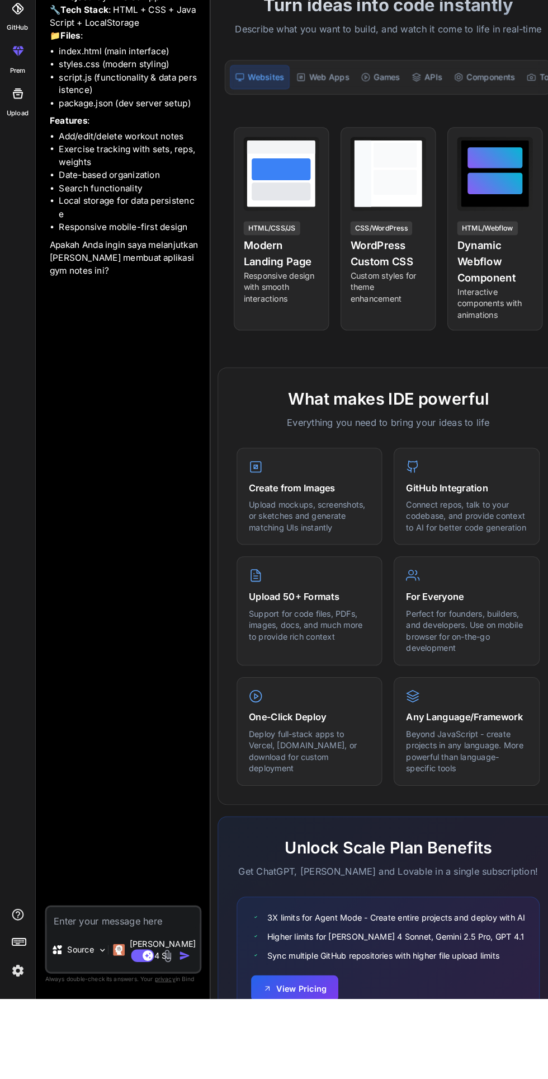
scroll to position [85, 0]
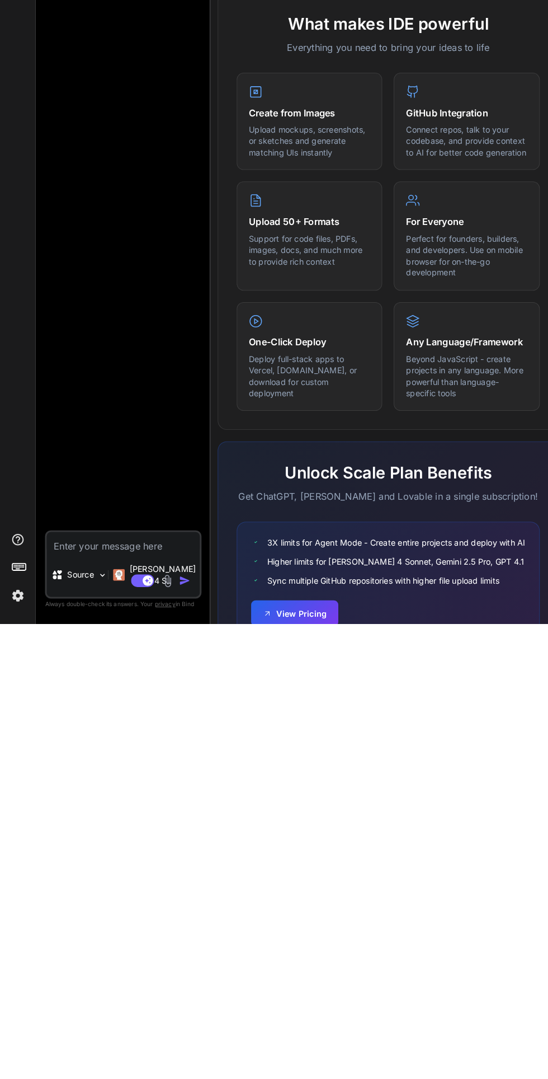
type textarea "U"
type textarea "x"
type textarea "Uy"
type textarea "x"
type textarea "Uya"
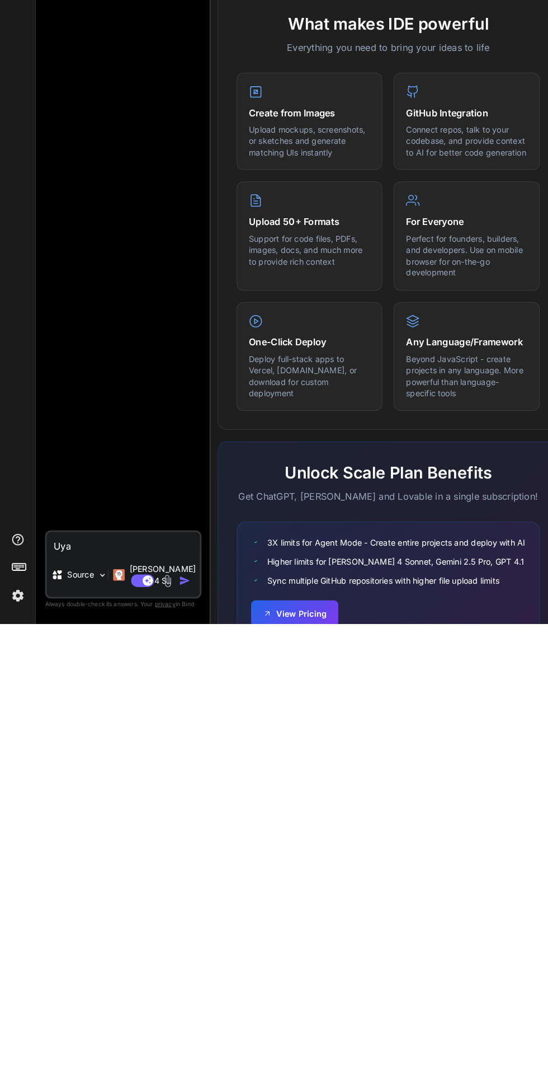
type textarea "x"
type textarea "Iya"
type textarea "x"
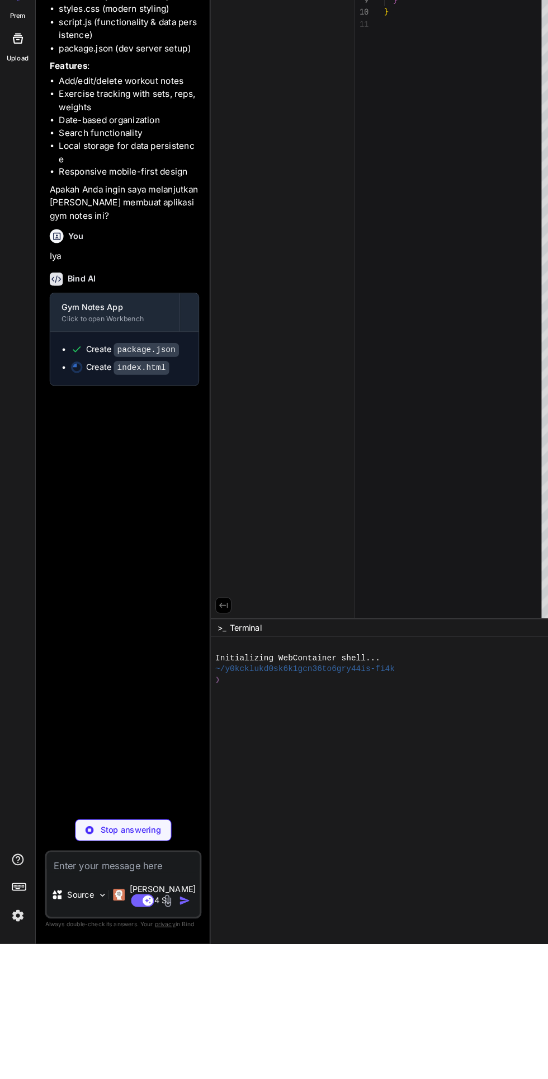
scroll to position [0, 0]
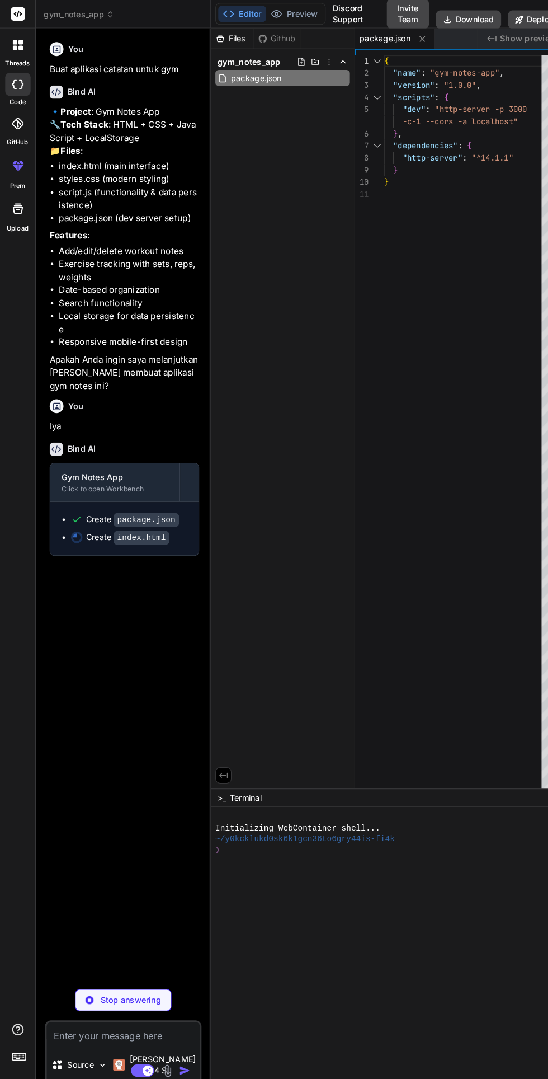
type textarea "x"
type textarea "script> </body> </html>"
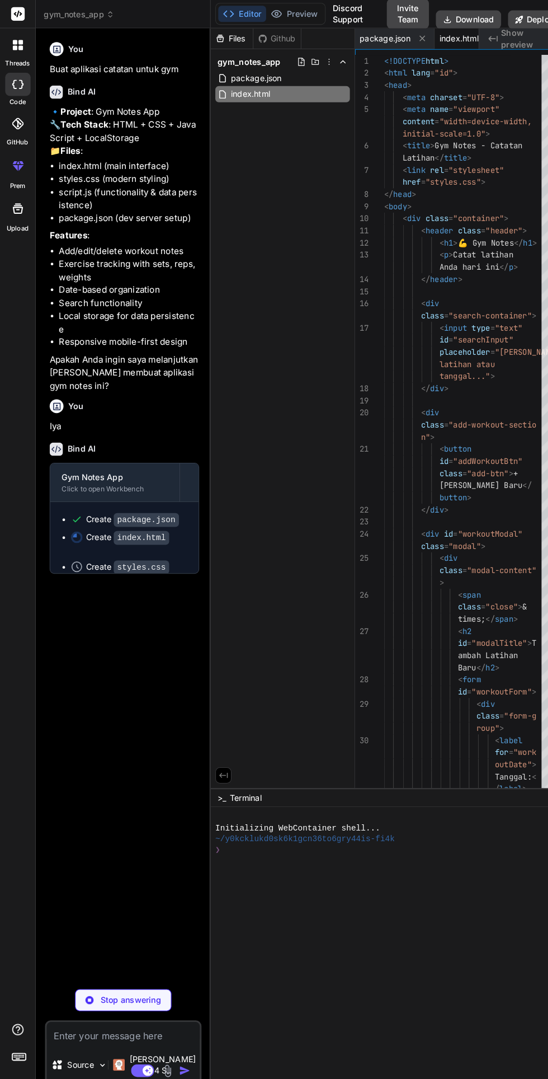
scroll to position [0, 25]
type textarea "x"
type textarea "} .form-buttons button { width: 100%; } }"
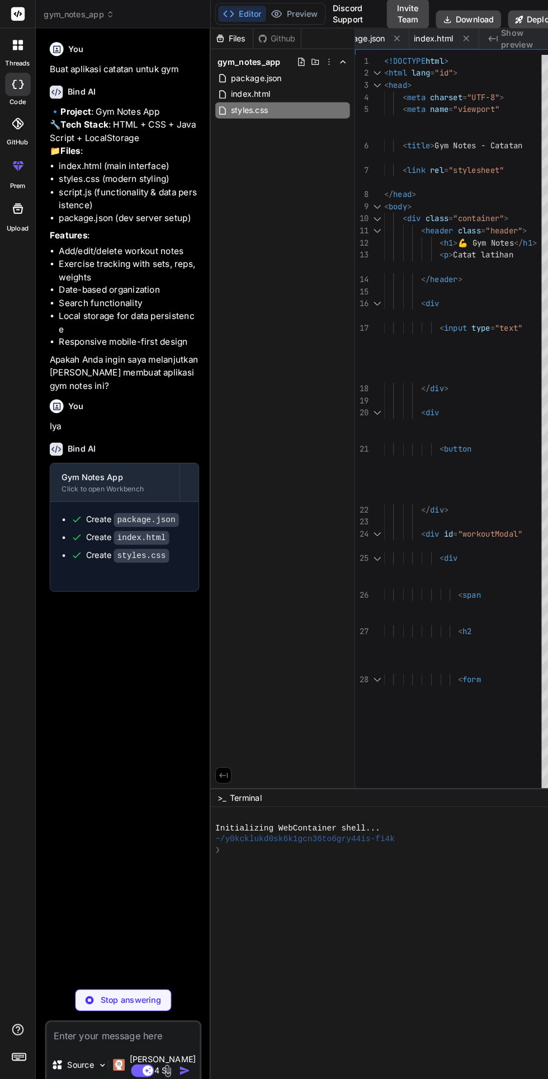
type textarea "x"
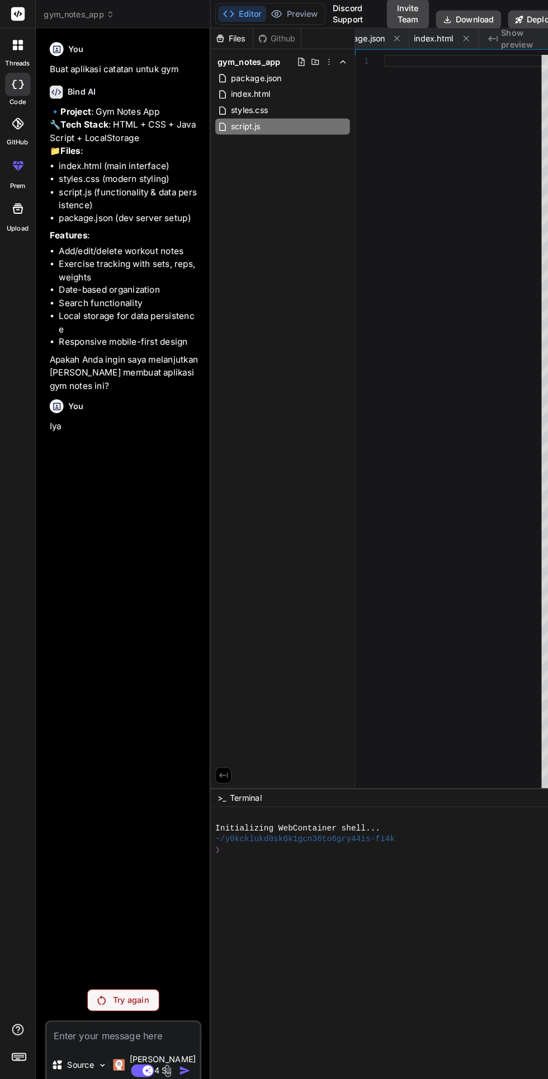
type textarea "x"
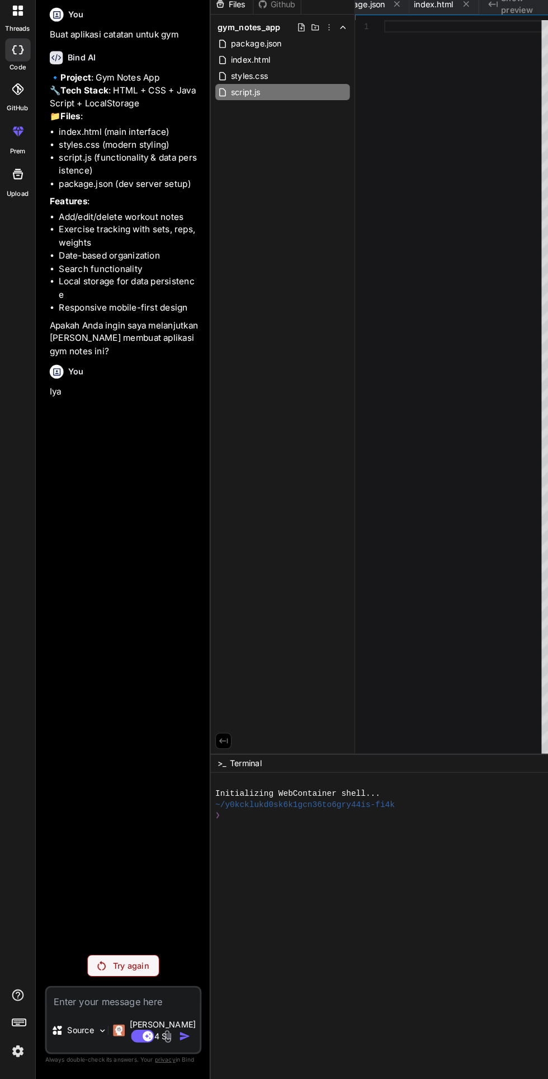
scroll to position [0, 159]
